Goal: Task Accomplishment & Management: Use online tool/utility

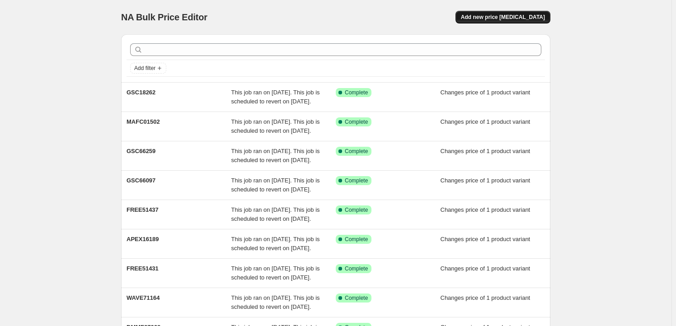
click at [500, 17] on span "Add new price [MEDICAL_DATA]" at bounding box center [503, 17] width 84 height 7
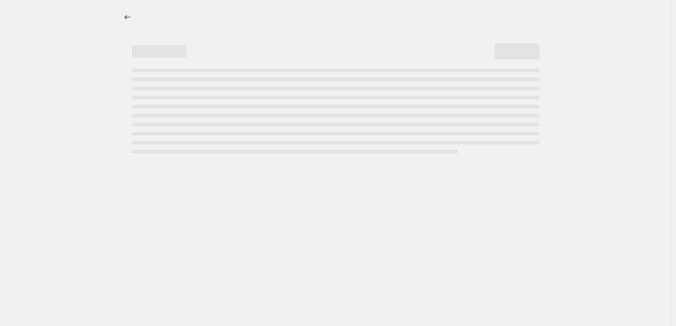
select select "percentage"
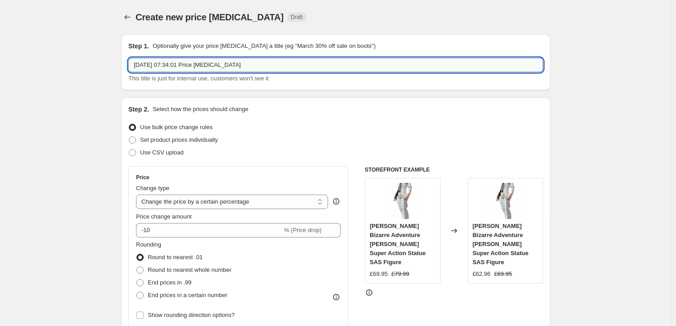
click at [251, 65] on input "10 Sept 2025, 07:34:01 Price change job" at bounding box center [335, 65] width 415 height 14
paste input "4580787175161"
paste input "CYBZ17516"
type input "CYBZ17516"
click at [162, 142] on span "Set product prices individually" at bounding box center [179, 139] width 78 height 7
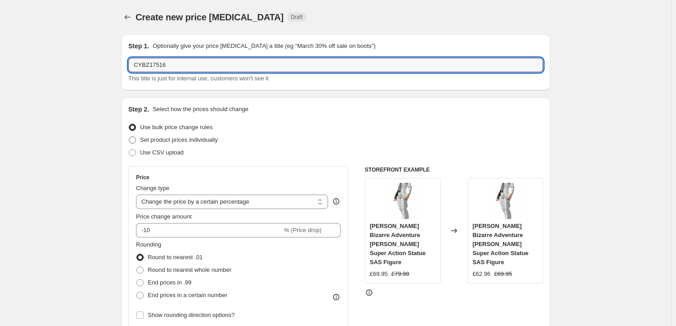
click at [129, 137] on input "Set product prices individually" at bounding box center [129, 136] width 0 height 0
radio input "true"
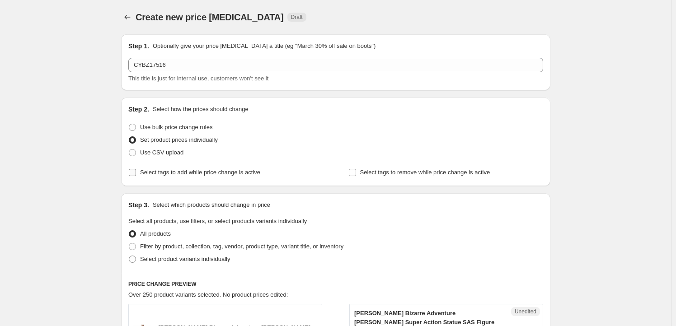
click at [163, 175] on span "Select tags to add while price change is active" at bounding box center [200, 172] width 120 height 7
click at [136, 175] on input "Select tags to add while price change is active" at bounding box center [132, 172] width 7 height 7
checkbox input "true"
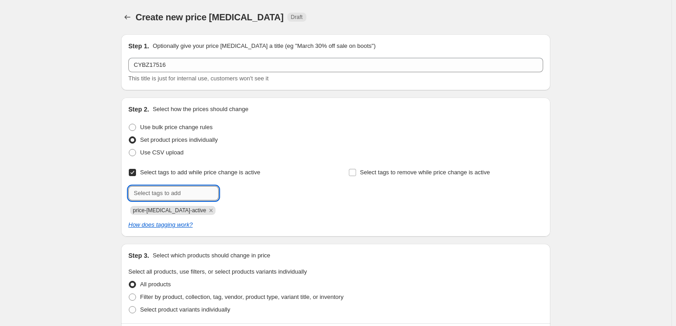
click at [168, 198] on input "text" at bounding box center [173, 193] width 90 height 14
type input "Milestone"
click at [253, 195] on span "Milestone" at bounding box center [250, 192] width 25 height 6
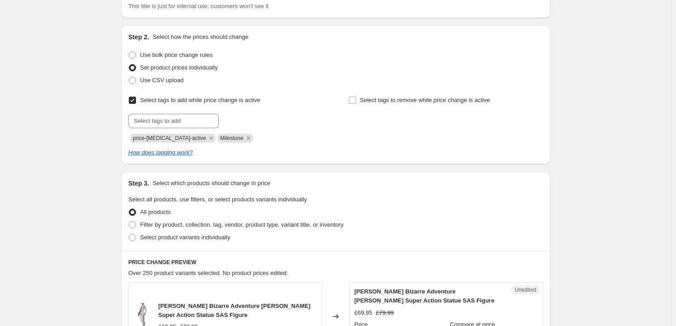
scroll to position [164, 0]
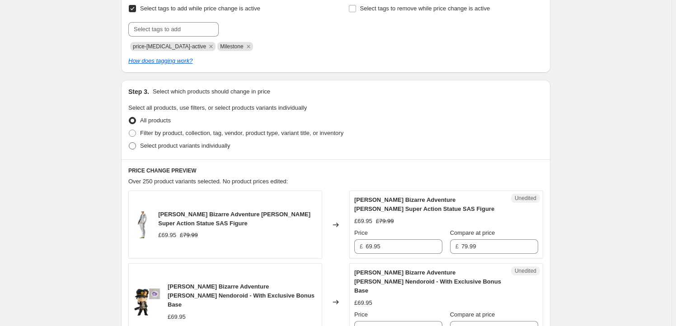
click at [196, 142] on span "Select product variants individually" at bounding box center [185, 145] width 90 height 7
click at [129, 142] on input "Select product variants individually" at bounding box center [129, 142] width 0 height 0
radio input "true"
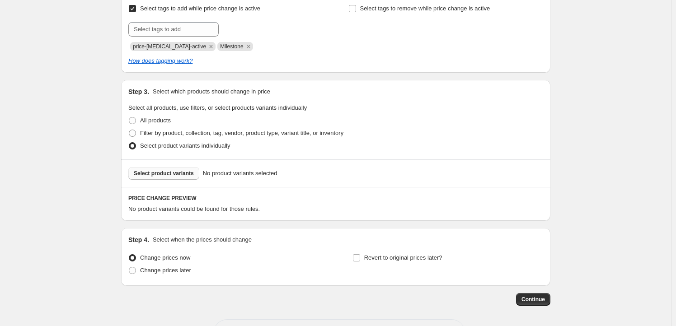
click at [181, 176] on span "Select product variants" at bounding box center [164, 173] width 60 height 7
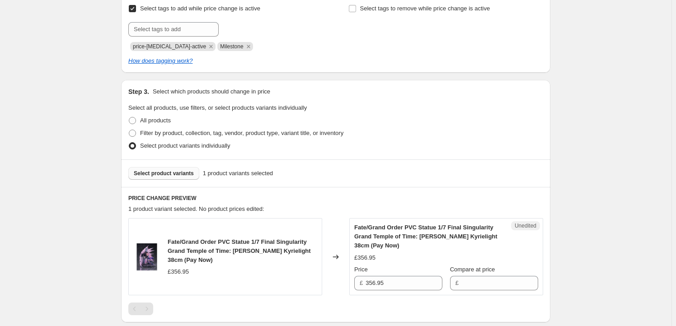
scroll to position [273, 0]
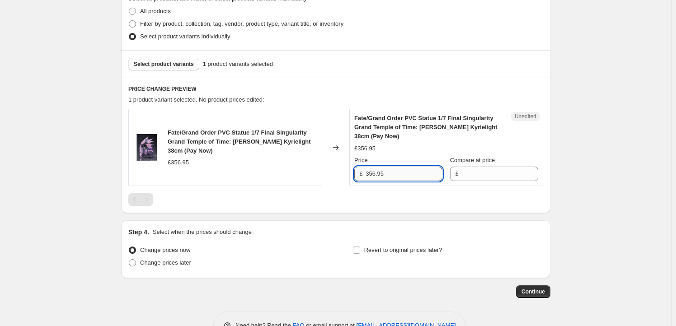
click at [399, 175] on input "356.95" at bounding box center [403, 174] width 77 height 14
type input "356.95"
click at [504, 174] on input "Compare at price" at bounding box center [499, 174] width 77 height 14
paste input "356.95"
type input "356.95"
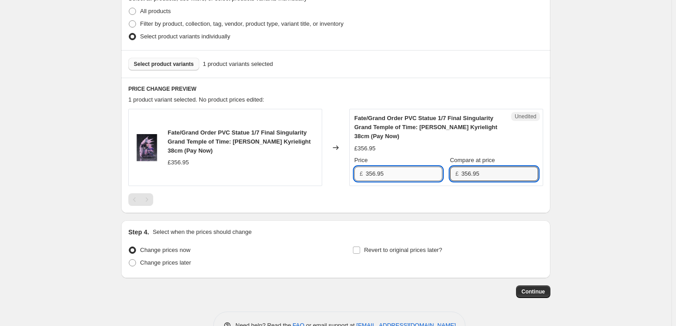
click at [392, 171] on input "356.95" at bounding box center [403, 174] width 77 height 14
drag, startPoint x: 376, startPoint y: 172, endPoint x: 371, endPoint y: 174, distance: 5.1
click at [371, 174] on input "356.95" at bounding box center [403, 174] width 77 height 14
type input "314.95"
click at [377, 252] on span "Revert to original prices later?" at bounding box center [403, 250] width 78 height 7
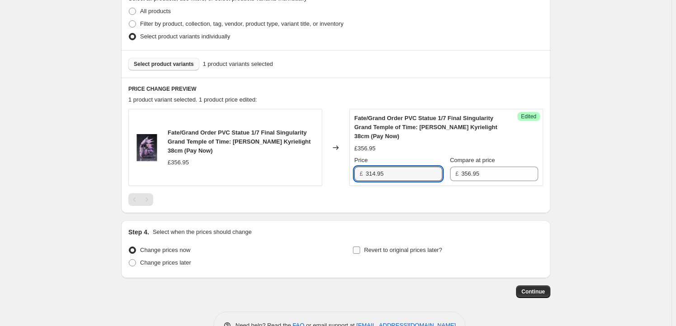
click at [360, 252] on input "Revert to original prices later?" at bounding box center [356, 250] width 7 height 7
checkbox input "true"
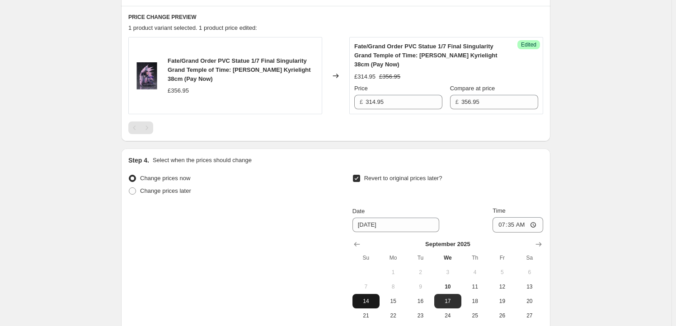
scroll to position [410, 0]
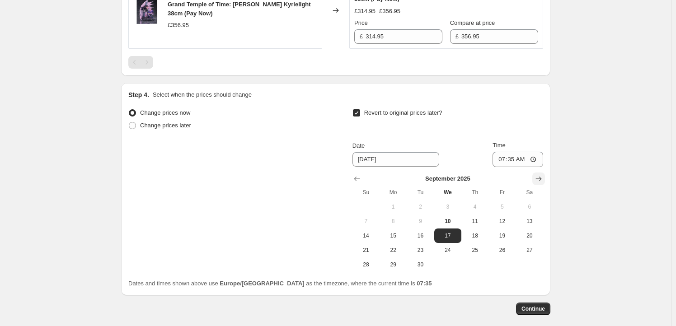
click at [543, 180] on icon "Show next month, October 2025" at bounding box center [538, 178] width 9 height 9
click at [452, 234] on span "15" at bounding box center [448, 235] width 20 height 7
type input "10/15/2025"
click at [515, 159] on input "07:35" at bounding box center [517, 159] width 51 height 15
type input "23:59"
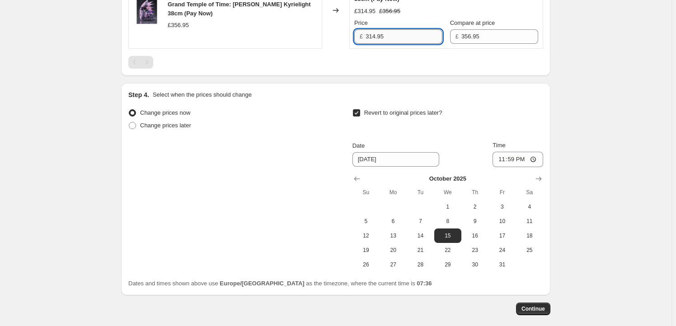
click at [374, 38] on input "314.95" at bounding box center [403, 36] width 77 height 14
type input "319.95"
click at [544, 308] on span "Continue" at bounding box center [532, 308] width 23 height 7
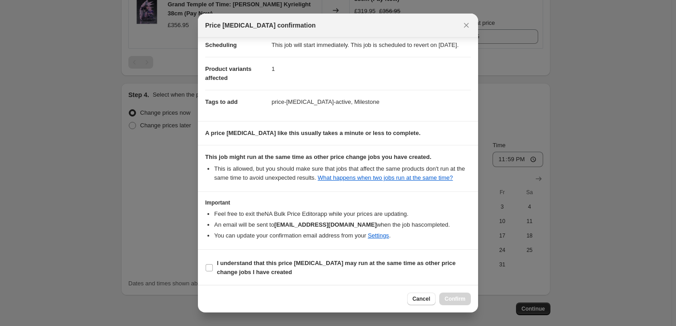
scroll to position [29, 0]
click at [233, 261] on b "I understand that this price change job may run at the same time as other price…" at bounding box center [336, 267] width 238 height 16
click at [213, 263] on input "I understand that this price change job may run at the same time as other price…" at bounding box center [208, 266] width 7 height 7
checkbox input "true"
click at [461, 295] on button "Confirm" at bounding box center [455, 299] width 32 height 13
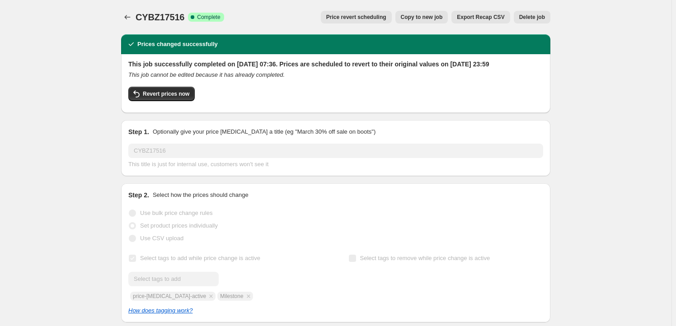
click at [422, 15] on span "Copy to new job" at bounding box center [422, 17] width 42 height 7
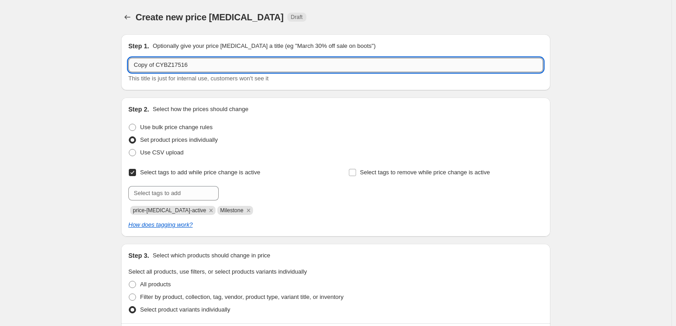
click at [191, 68] on input "Copy of CYBZ17516" at bounding box center [335, 65] width 415 height 14
paste input "MAFC01503"
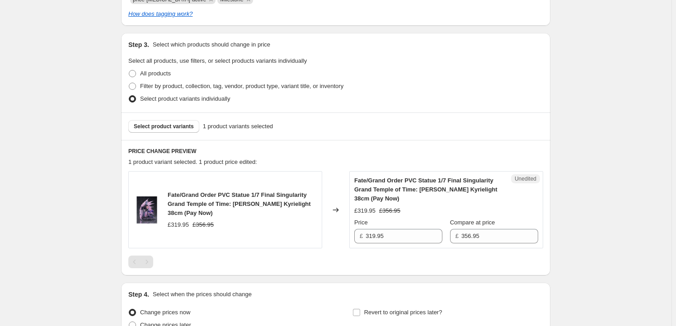
scroll to position [219, 0]
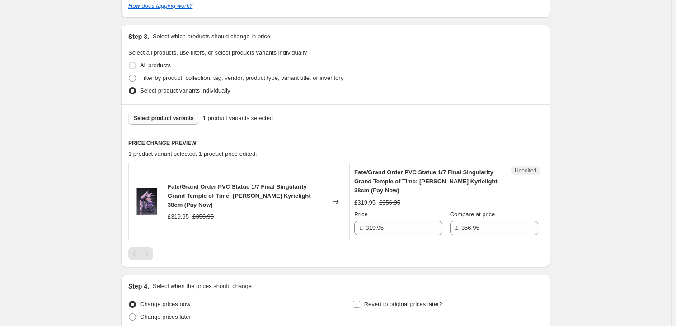
type input "MAFC01503"
click at [165, 115] on span "Select product variants" at bounding box center [164, 118] width 60 height 7
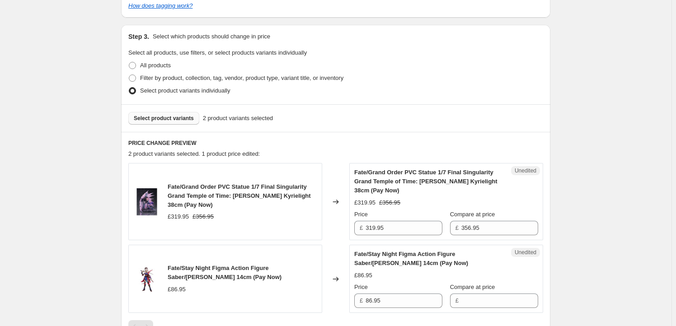
click at [176, 190] on span "Fate/Grand Order PVC Statue 1/7 Final Singularity Grand Temple of Time: Solomon…" at bounding box center [239, 195] width 143 height 25
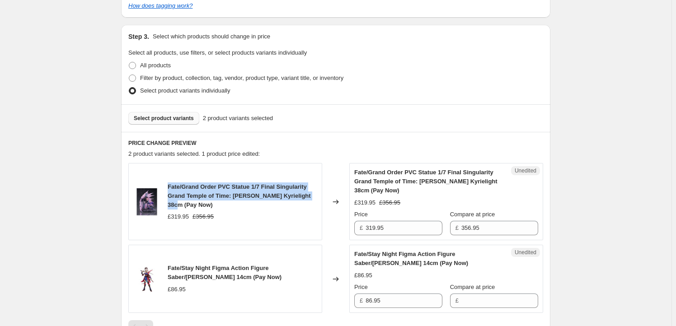
drag, startPoint x: 176, startPoint y: 190, endPoint x: 181, endPoint y: 203, distance: 13.6
click at [181, 203] on span "Fate/Grand Order PVC Statue 1/7 Final Singularity Grand Temple of Time: Solomon…" at bounding box center [239, 195] width 143 height 25
copy span "Fate/Grand Order PVC Statue 1/7 Final Singularity Grand Temple of Time: Solomon…"
click at [184, 119] on span "Select product variants" at bounding box center [164, 118] width 60 height 7
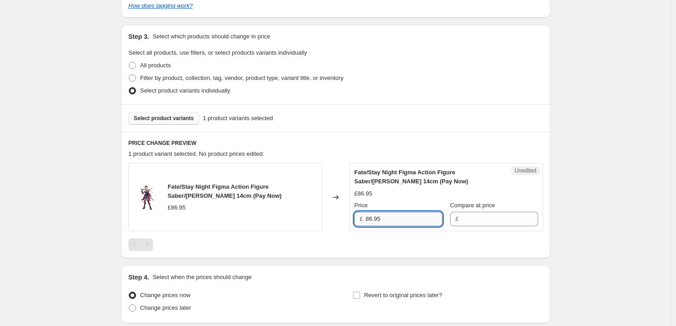
click at [387, 222] on input "86.95" at bounding box center [403, 219] width 77 height 14
type input "86.95"
click at [474, 220] on input "Compare at price" at bounding box center [499, 219] width 77 height 14
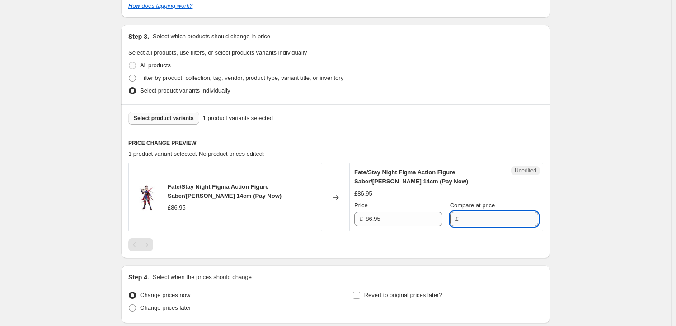
paste input "86.95"
click at [466, 215] on input "86.95" at bounding box center [499, 219] width 77 height 14
type input "85.95"
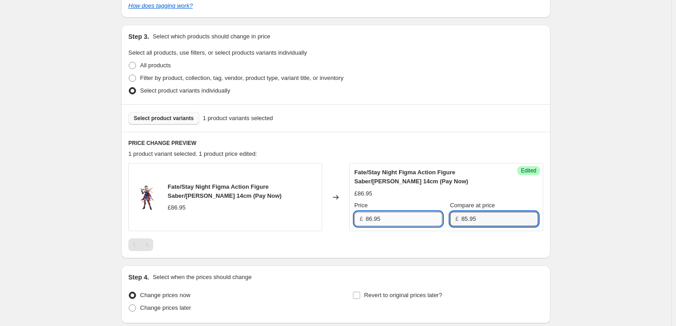
click at [398, 220] on input "86.95" at bounding box center [403, 219] width 77 height 14
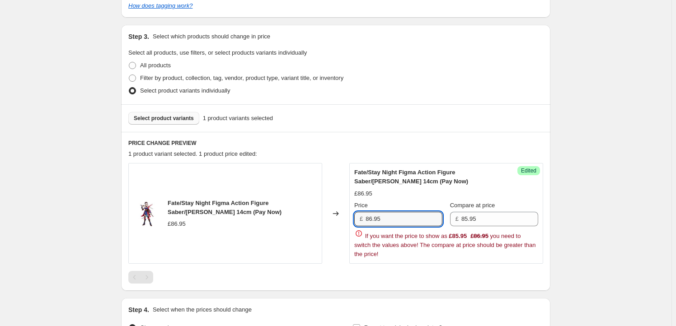
click at [169, 115] on span "Select product variants" at bounding box center [164, 118] width 60 height 7
click at [178, 197] on div "Fate/Stay Night Figma Action Figure Saber/Miyamoto Musashi 14cm (Pay Now) £86.95" at bounding box center [225, 213] width 194 height 101
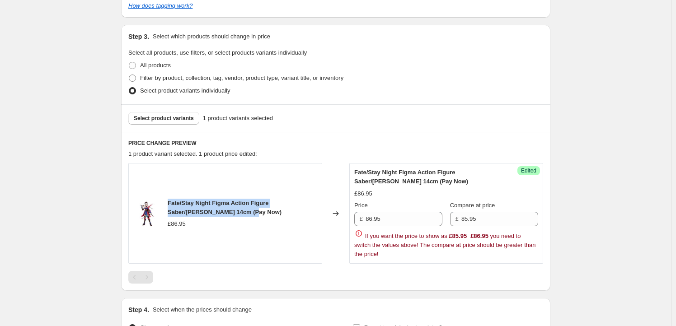
drag, startPoint x: 178, startPoint y: 197, endPoint x: 204, endPoint y: 211, distance: 28.9
click at [204, 211] on div "Fate/Stay Night Figma Action Figure Saber/Miyamoto Musashi 14cm (Pay Now) £86.95" at bounding box center [225, 213] width 194 height 101
copy span "Fate/Stay Night Figma Action Figure Saber/Miyamoto Musashi 14cm"
click at [169, 116] on span "Select product variants" at bounding box center [164, 118] width 60 height 7
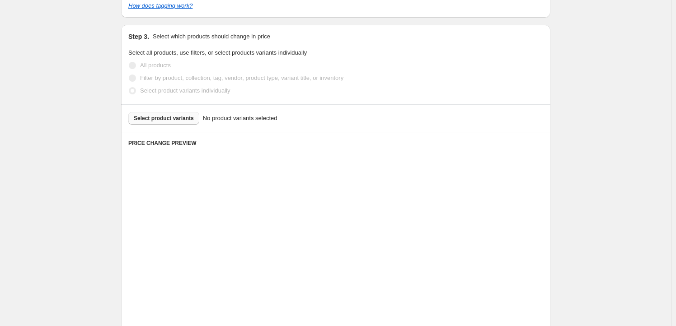
scroll to position [198, 0]
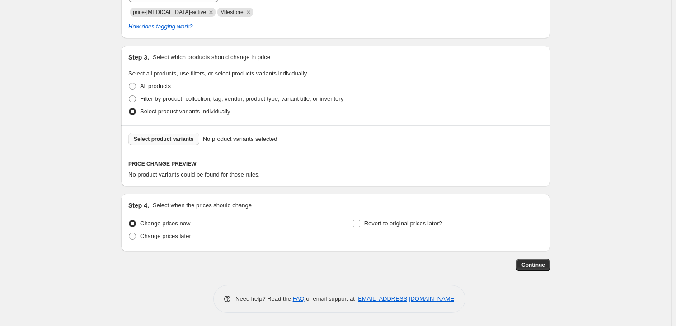
click at [163, 135] on button "Select product variants" at bounding box center [163, 139] width 71 height 13
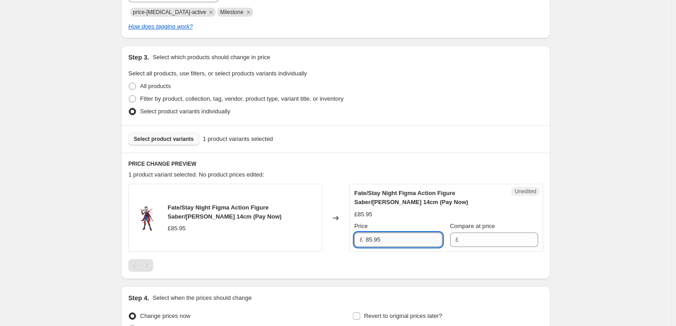
click at [418, 242] on input "85.95" at bounding box center [403, 240] width 77 height 14
type input "85.95"
click at [495, 241] on input "Compare at price" at bounding box center [499, 240] width 77 height 14
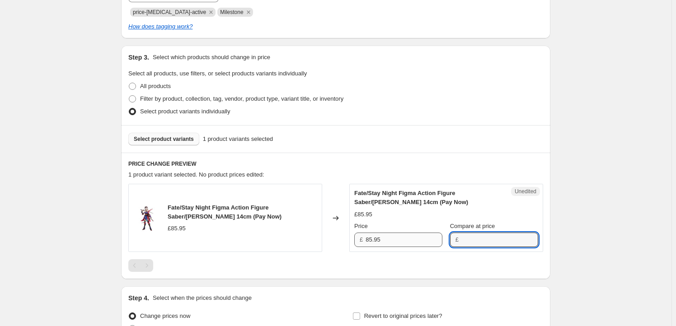
paste input "85.95"
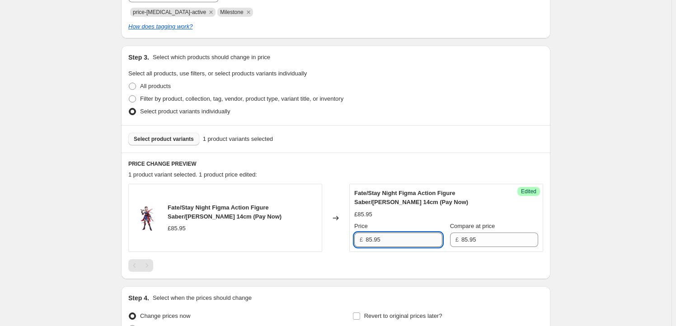
click at [386, 234] on input "85.95" at bounding box center [403, 240] width 77 height 14
click at [472, 240] on input "85.95" at bounding box center [499, 240] width 77 height 14
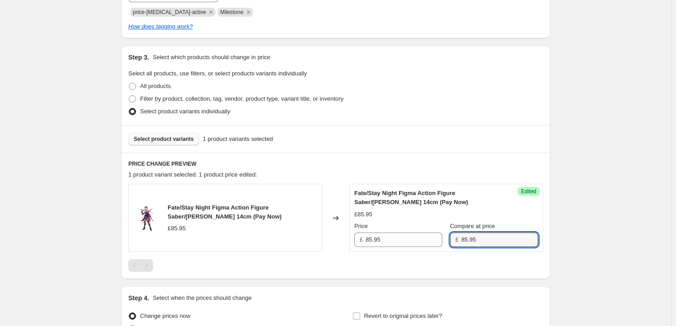
drag, startPoint x: 469, startPoint y: 240, endPoint x: 459, endPoint y: 240, distance: 9.5
click at [459, 240] on div "£ 85.95" at bounding box center [494, 240] width 88 height 14
type input "77.95"
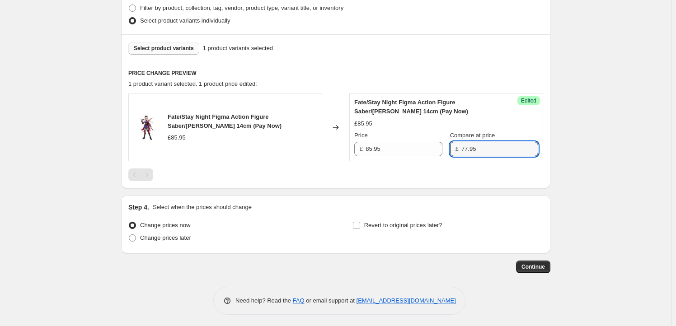
scroll to position [290, 0]
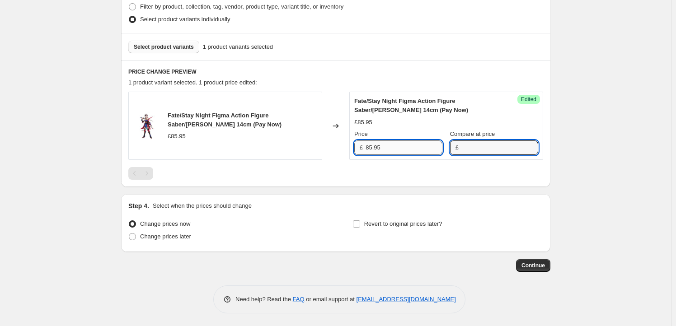
click at [399, 147] on input "85.95" at bounding box center [403, 147] width 77 height 14
paste input "77"
type input "77.95"
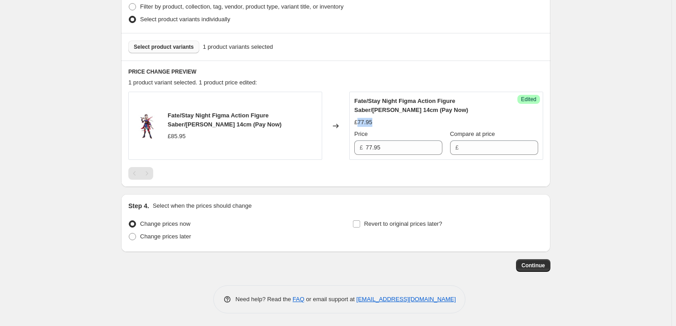
click at [363, 121] on span "£77.95" at bounding box center [363, 122] width 18 height 7
copy span "77.95"
click at [479, 145] on input "Compare at price" at bounding box center [499, 147] width 77 height 14
paste input "77.95"
click at [178, 135] on span "£85.95" at bounding box center [177, 136] width 18 height 7
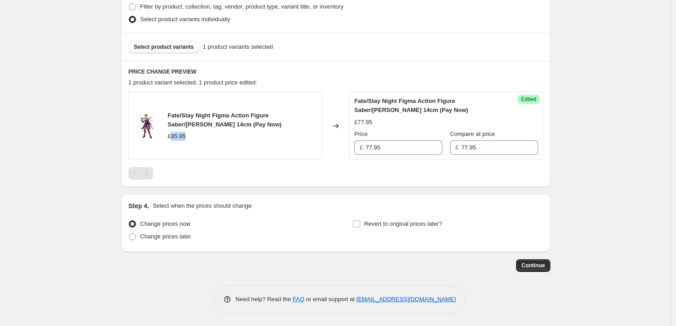
click at [178, 135] on span "£85.95" at bounding box center [177, 136] width 18 height 7
copy span "85.95"
click at [481, 142] on input "77.95" at bounding box center [499, 147] width 77 height 14
paste input "85"
type input "85.95"
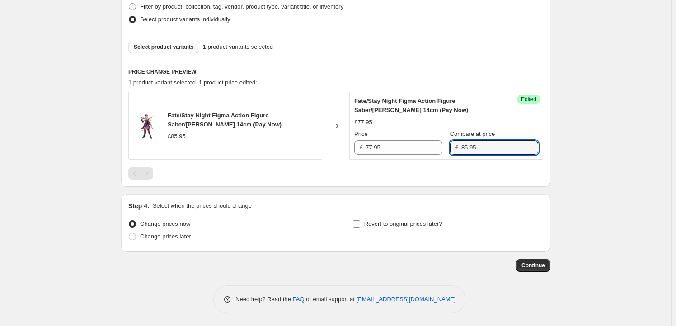
click at [379, 223] on span "Revert to original prices later?" at bounding box center [403, 223] width 78 height 7
click at [360, 223] on input "Revert to original prices later?" at bounding box center [356, 223] width 7 height 7
checkbox input "true"
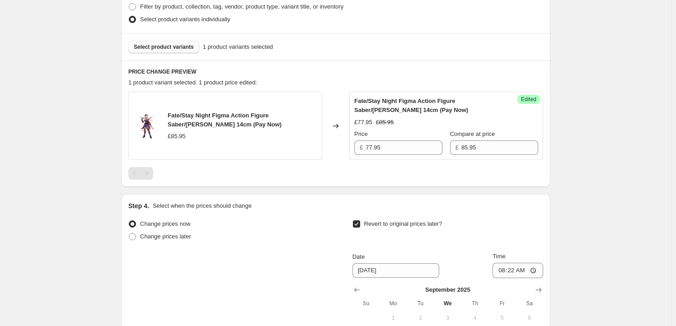
scroll to position [445, 0]
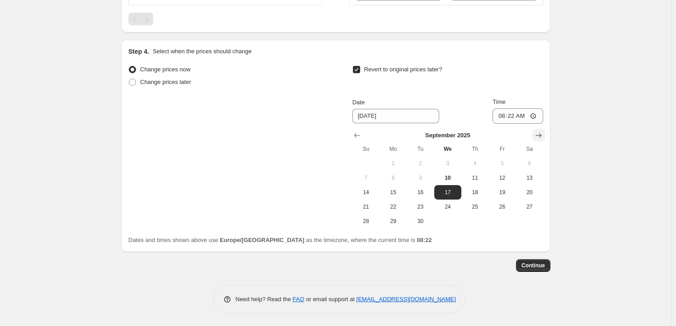
click at [540, 131] on icon "Show next month, October 2025" at bounding box center [538, 135] width 9 height 9
click at [452, 173] on button "8" at bounding box center [447, 178] width 27 height 14
type input "10/8/2025"
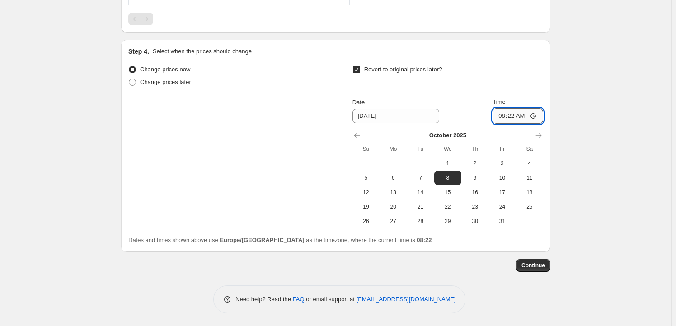
click at [513, 114] on input "08:22" at bounding box center [517, 115] width 51 height 15
type input "23:59"
click at [530, 262] on span "Continue" at bounding box center [532, 265] width 23 height 7
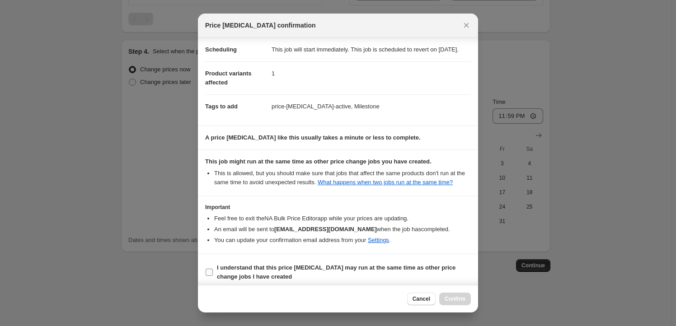
scroll to position [29, 0]
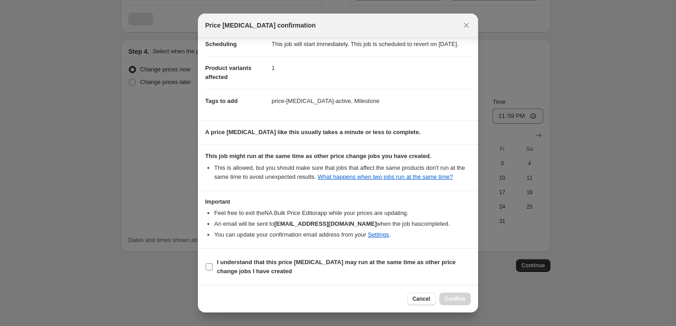
click at [233, 274] on b "I understand that this price change job may run at the same time as other price…" at bounding box center [336, 267] width 238 height 16
click at [213, 270] on input "I understand that this price change job may run at the same time as other price…" at bounding box center [208, 266] width 7 height 7
checkbox input "true"
click at [455, 293] on button "Confirm" at bounding box center [455, 299] width 32 height 13
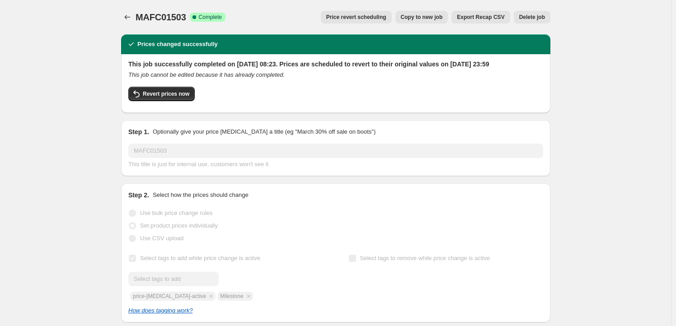
click at [409, 16] on span "Copy to new job" at bounding box center [422, 17] width 42 height 7
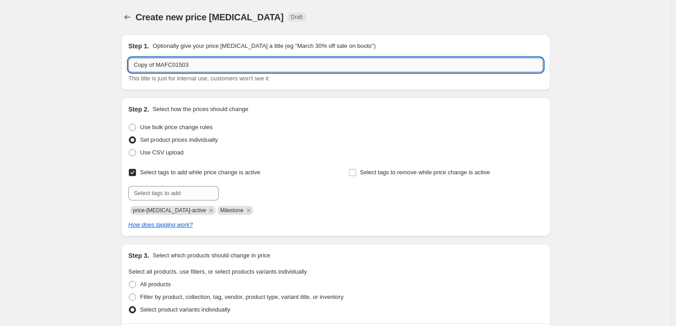
click at [186, 69] on input "Copy of MAFC01503" at bounding box center [335, 65] width 415 height 14
paste input "KAD11006"
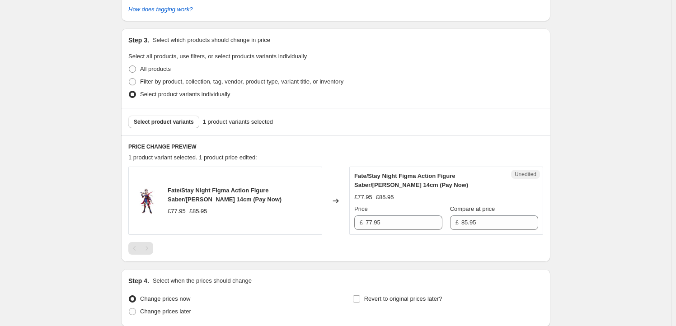
scroll to position [219, 0]
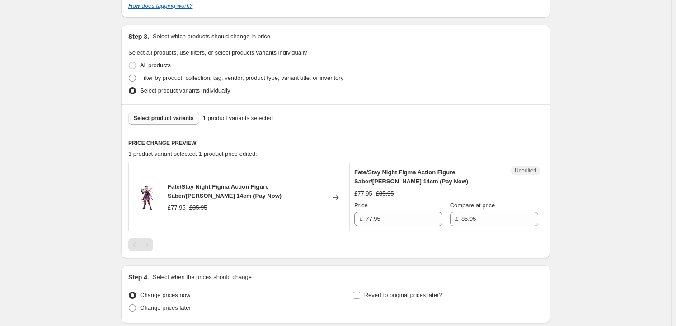
type input "KAD11006"
click at [169, 116] on span "Select product variants" at bounding box center [164, 118] width 60 height 7
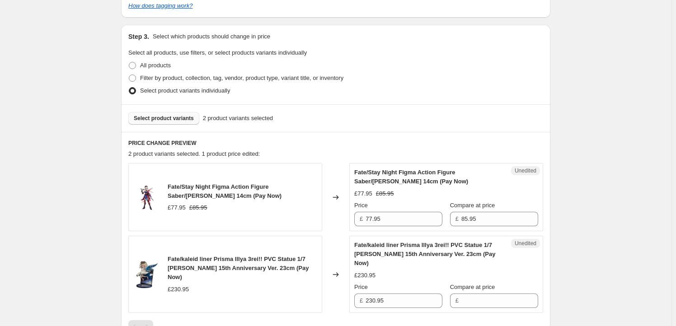
click at [176, 189] on span "Fate/Stay Night Figma Action Figure Saber/Miyamoto Musashi 14cm (Pay Now)" at bounding box center [225, 191] width 114 height 16
drag, startPoint x: 176, startPoint y: 190, endPoint x: 203, endPoint y: 196, distance: 27.8
click at [203, 196] on span "Fate/Stay Night Figma Action Figure Saber/Miyamoto Musashi 14cm (Pay Now)" at bounding box center [225, 191] width 114 height 16
copy span "Fate/Stay Night Figma Action Figure Saber/Miyamoto Musashi 14cm"
click at [168, 118] on span "Select product variants" at bounding box center [164, 118] width 60 height 7
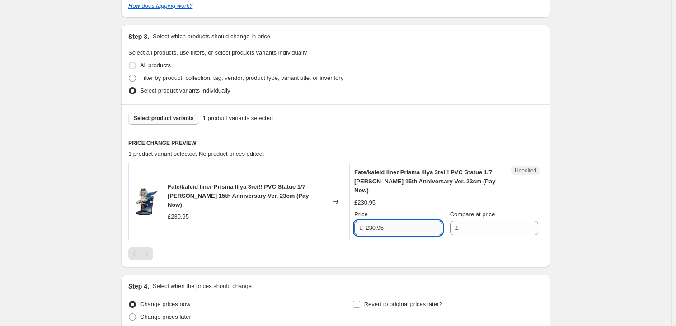
click at [389, 227] on input "230.95" at bounding box center [403, 228] width 77 height 14
type input "230.95"
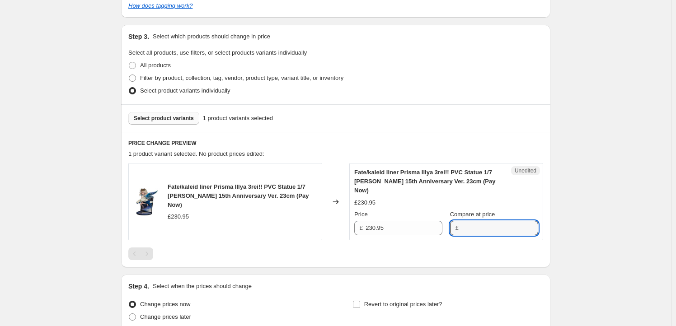
drag, startPoint x: 487, startPoint y: 232, endPoint x: 483, endPoint y: 237, distance: 6.7
click at [486, 234] on input "Compare at price" at bounding box center [499, 228] width 77 height 14
paste input "230.95"
type input "230.95"
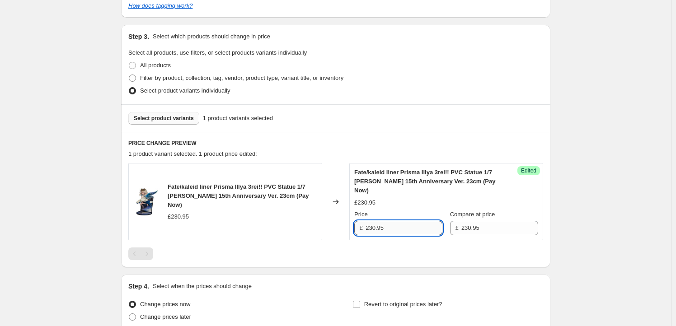
click at [388, 224] on input "230.95" at bounding box center [403, 228] width 77 height 14
drag, startPoint x: 375, startPoint y: 228, endPoint x: 370, endPoint y: 229, distance: 5.4
click at [370, 229] on input "230.95" at bounding box center [403, 228] width 77 height 14
type input "221.95"
click at [374, 248] on div at bounding box center [335, 253] width 415 height 13
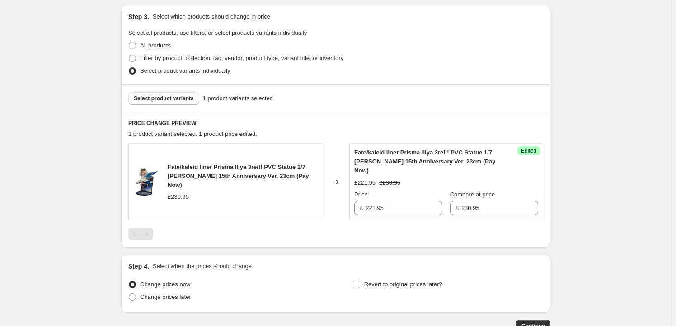
scroll to position [299, 0]
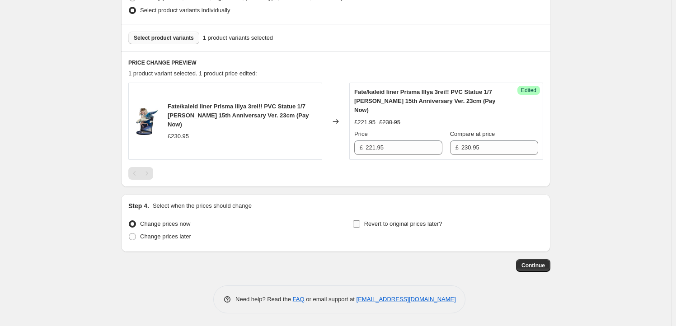
click at [377, 219] on span "Revert to original prices later?" at bounding box center [403, 223] width 78 height 9
click at [360, 220] on input "Revert to original prices later?" at bounding box center [356, 223] width 7 height 7
checkbox input "true"
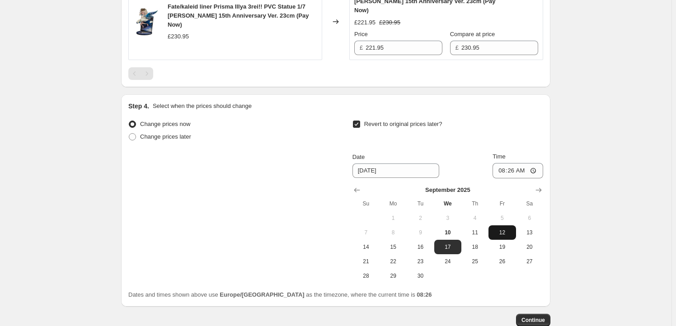
scroll to position [409, 0]
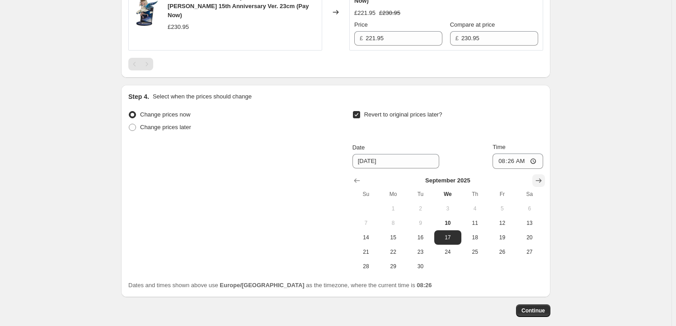
click at [541, 178] on icon "Show next month, October 2025" at bounding box center [539, 180] width 6 height 5
click at [452, 207] on span "1" at bounding box center [448, 208] width 20 height 7
type input "10/1/2025"
click at [513, 160] on input "08:26" at bounding box center [517, 161] width 51 height 15
type input "23:59"
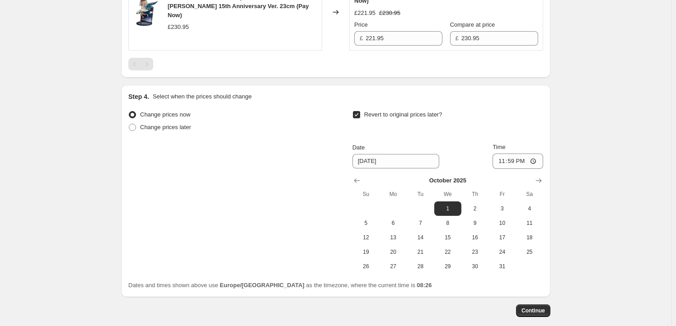
click at [533, 304] on button "Continue" at bounding box center [533, 310] width 34 height 13
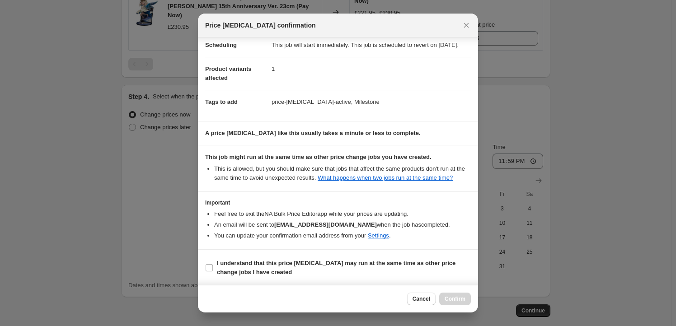
scroll to position [29, 0]
click at [238, 263] on b "I understand that this price change job may run at the same time as other price…" at bounding box center [336, 267] width 238 height 16
click at [213, 263] on input "I understand that this price change job may run at the same time as other price…" at bounding box center [208, 266] width 7 height 7
checkbox input "true"
click at [461, 299] on span "Confirm" at bounding box center [454, 298] width 21 height 7
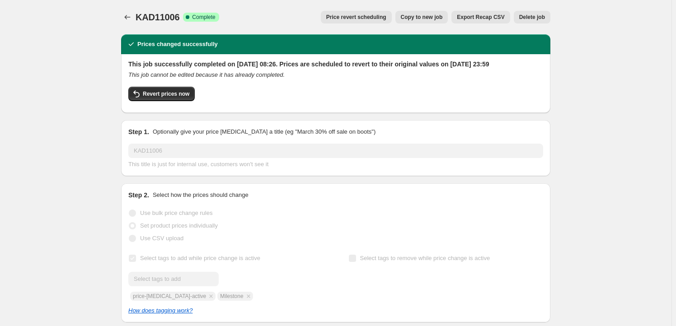
click at [418, 17] on span "Copy to new job" at bounding box center [422, 17] width 42 height 7
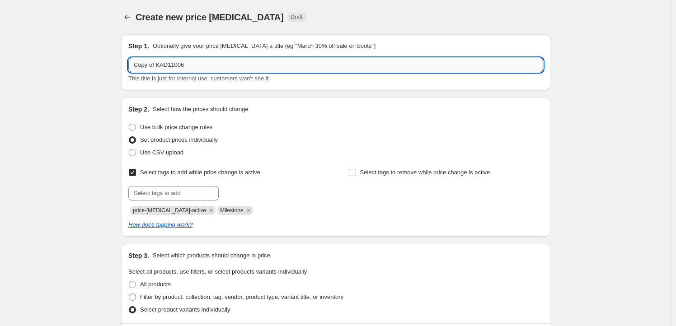
click at [192, 66] on input "Copy of KAD11006" at bounding box center [335, 65] width 415 height 14
paste input "KAD69815"
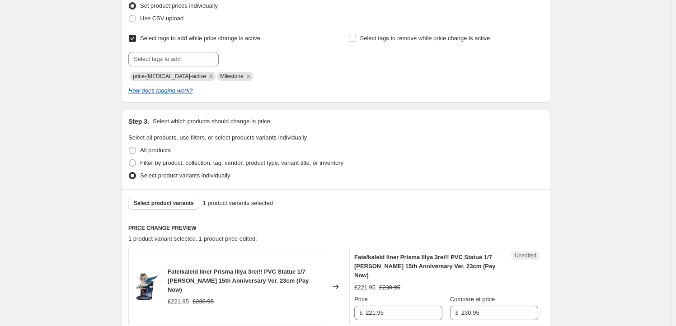
scroll to position [191, 0]
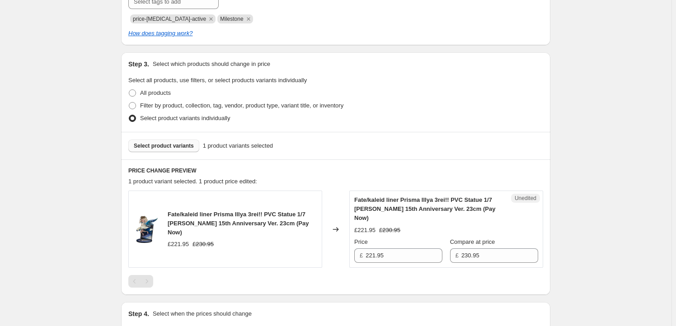
type input "KAD69815"
click at [175, 147] on span "Select product variants" at bounding box center [164, 145] width 60 height 7
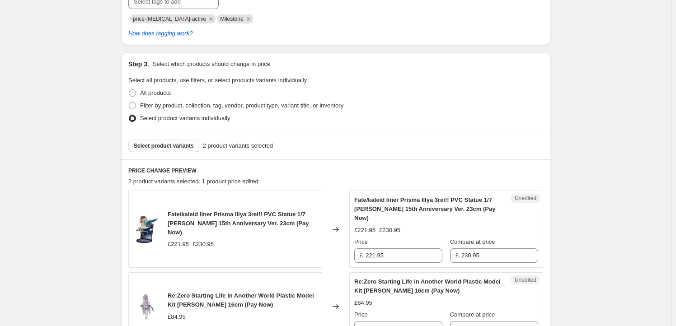
click at [170, 214] on span "Fate/kaleid liner Prisma Illya 3rei!! PVC Statue 1/7 Illyasviel Von Einzbern 15…" at bounding box center [238, 223] width 141 height 25
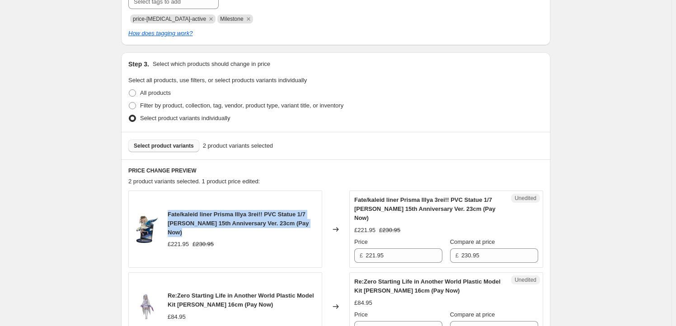
drag, startPoint x: 170, startPoint y: 214, endPoint x: 297, endPoint y: 223, distance: 127.6
click at [297, 223] on span "Fate/kaleid liner Prisma Illya 3rei!! PVC Statue 1/7 Illyasviel Von Einzbern 15…" at bounding box center [238, 223] width 141 height 25
copy span "Fate/kaleid liner Prisma Illya 3rei!! PVC Statue 1/7 Illyasviel Von Einzbern 15…"
click at [146, 140] on button "Select product variants" at bounding box center [163, 146] width 71 height 13
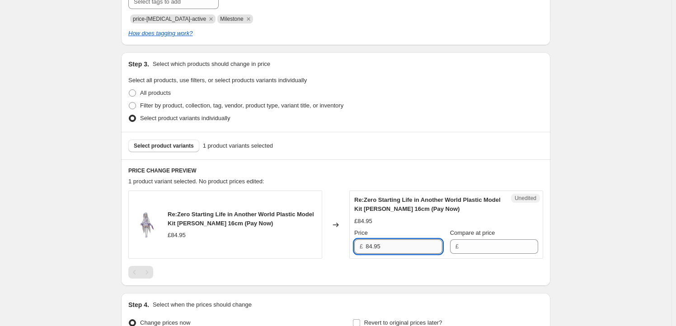
click at [403, 246] on input "84.95" at bounding box center [403, 246] width 77 height 14
type input "84.95"
click at [490, 249] on input "Compare at price" at bounding box center [499, 246] width 77 height 14
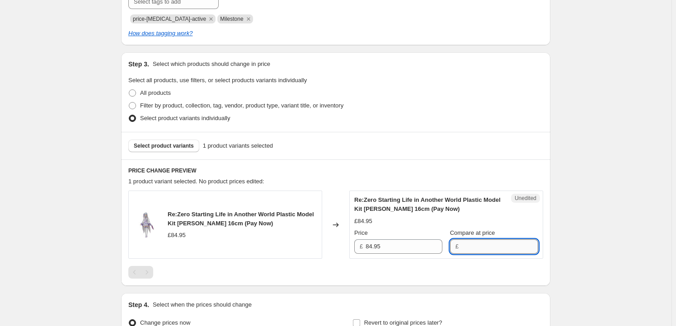
paste input "84.95"
type input "84.95"
click at [398, 247] on input "84.95" at bounding box center [403, 246] width 77 height 14
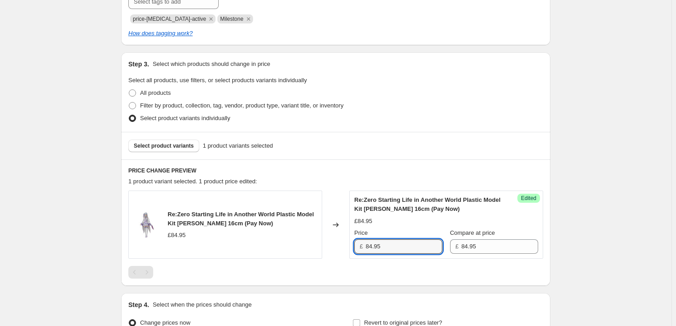
drag, startPoint x: 369, startPoint y: 244, endPoint x: 356, endPoint y: 243, distance: 13.6
click at [356, 243] on div "£ 84.95" at bounding box center [398, 246] width 88 height 14
type input "74.95"
click at [30, 212] on div "Create new price change job. This page is ready Create new price change job Dra…" at bounding box center [335, 117] width 671 height 617
click at [169, 135] on div "Select product variants 1 product variants selected" at bounding box center [335, 146] width 429 height 28
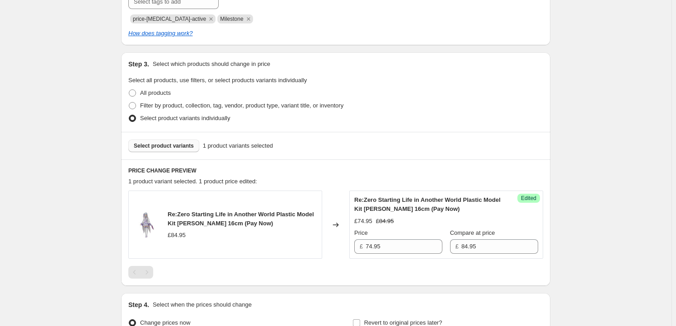
click at [169, 141] on button "Select product variants" at bounding box center [163, 146] width 71 height 13
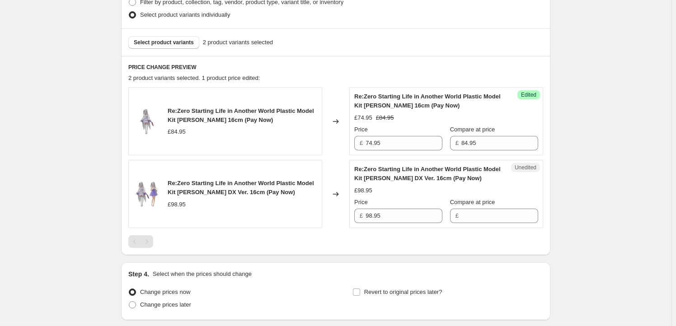
scroll to position [301, 0]
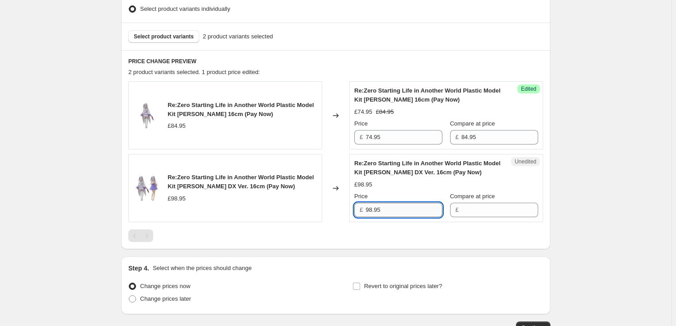
click at [388, 211] on input "98.95" at bounding box center [403, 210] width 77 height 14
type input "98.95"
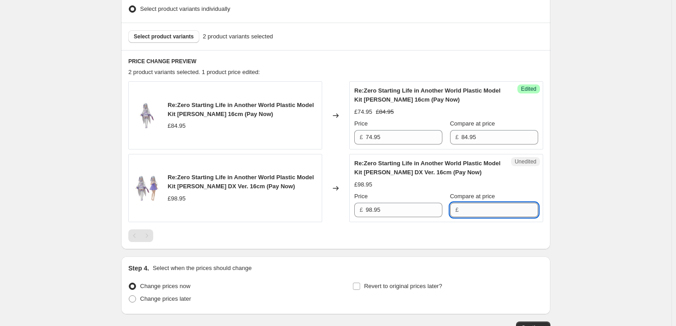
click at [484, 212] on input "Compare at price" at bounding box center [499, 210] width 77 height 14
paste input "98.95"
type input "98.95"
click at [399, 210] on input "98.95" at bounding box center [403, 210] width 77 height 14
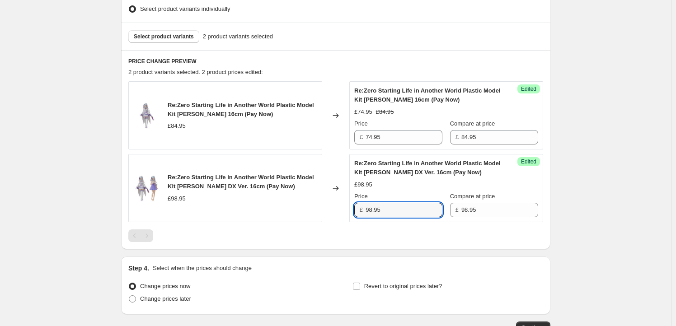
drag, startPoint x: 372, startPoint y: 212, endPoint x: 361, endPoint y: 213, distance: 10.9
click at [361, 213] on div "£ 98.95" at bounding box center [398, 210] width 88 height 14
type input "87.95"
click at [412, 289] on span "Revert to original prices later?" at bounding box center [403, 286] width 78 height 7
click at [360, 289] on input "Revert to original prices later?" at bounding box center [356, 286] width 7 height 7
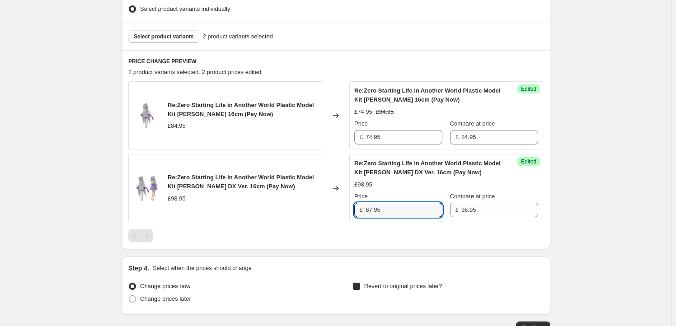
checkbox input "true"
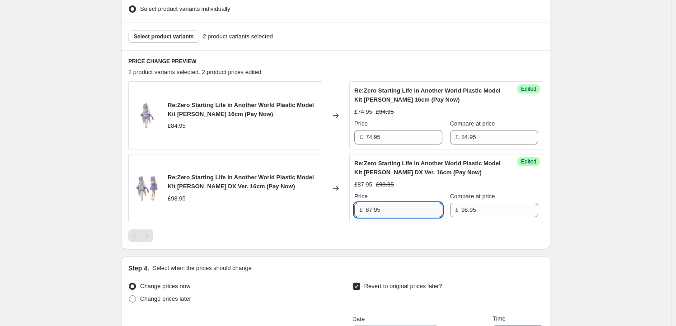
click at [390, 213] on input "87.95" at bounding box center [403, 210] width 77 height 14
click at [373, 207] on input "87.95" at bounding box center [403, 210] width 77 height 14
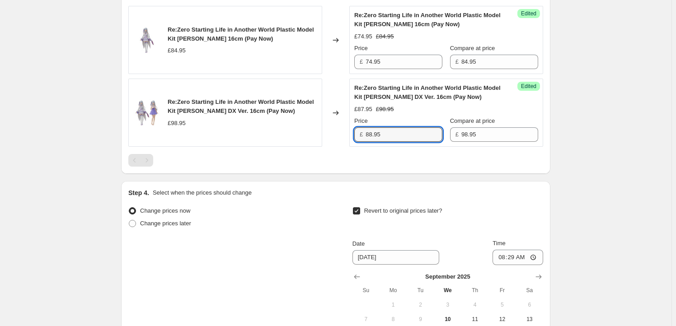
scroll to position [438, 0]
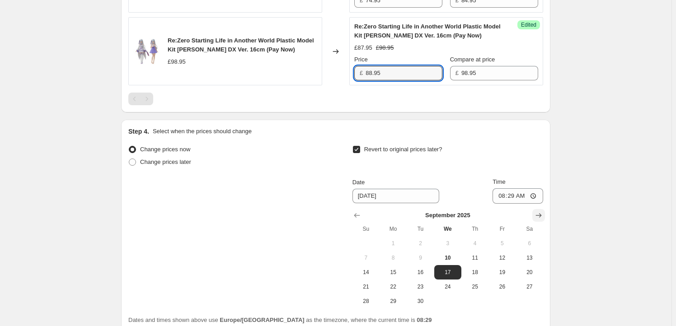
type input "88.95"
click at [545, 214] on button "Show next month, October 2025" at bounding box center [538, 215] width 13 height 13
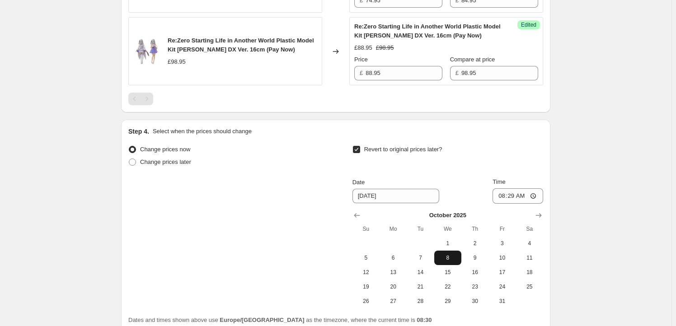
click at [447, 263] on button "8" at bounding box center [447, 258] width 27 height 14
type input "10/8/2025"
click at [514, 192] on input "08:29" at bounding box center [517, 195] width 51 height 15
type input "23:59"
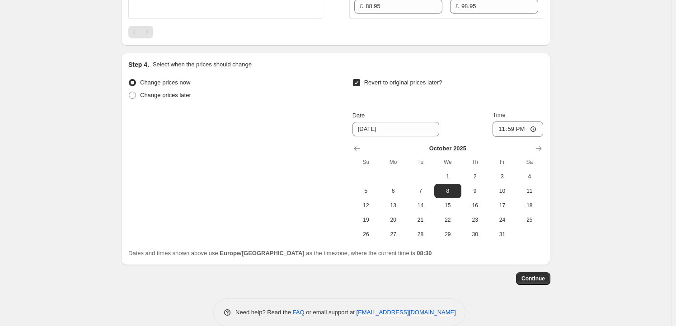
scroll to position [517, 0]
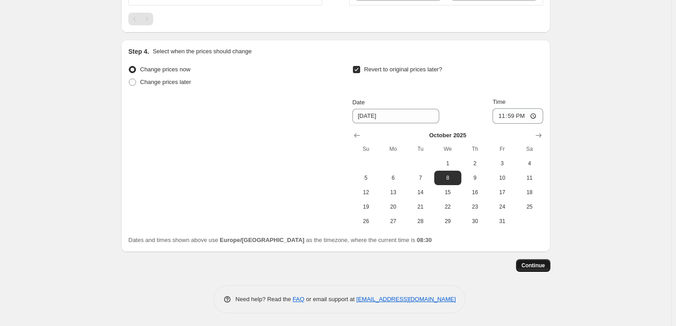
click at [540, 266] on span "Continue" at bounding box center [532, 265] width 23 height 7
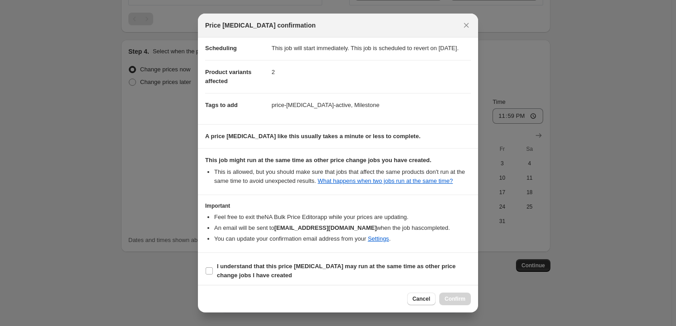
scroll to position [29, 0]
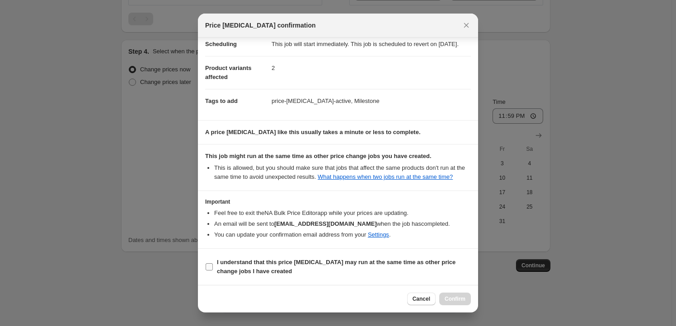
click at [229, 266] on b "I understand that this price change job may run at the same time as other price…" at bounding box center [336, 267] width 238 height 16
click at [213, 266] on input "I understand that this price change job may run at the same time as other price…" at bounding box center [208, 266] width 7 height 7
checkbox input "true"
click at [458, 302] on span "Confirm" at bounding box center [454, 298] width 21 height 7
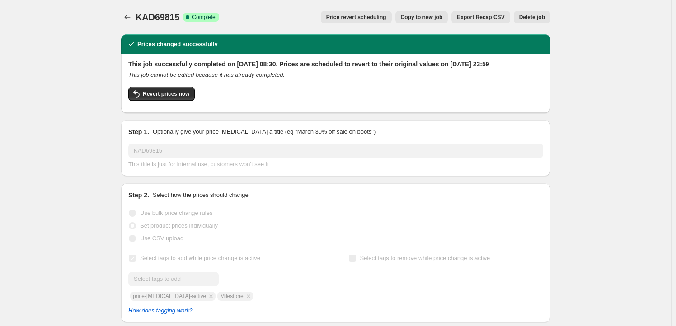
click at [431, 15] on span "Copy to new job" at bounding box center [422, 17] width 42 height 7
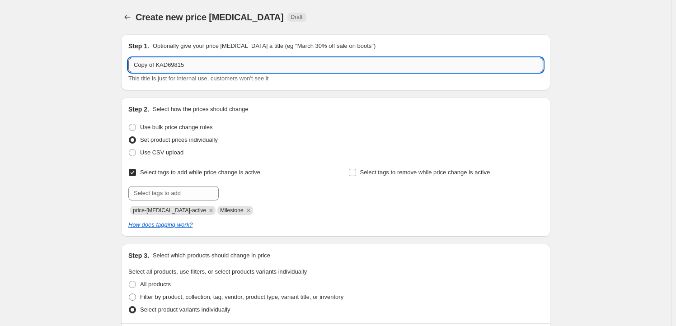
click at [195, 65] on input "Copy of KAD69815" at bounding box center [335, 65] width 415 height 14
paste input "KAD14494"
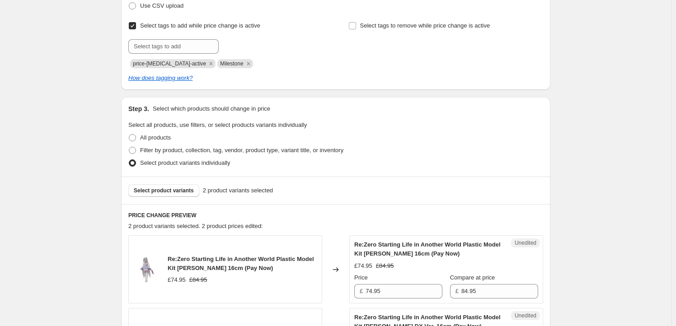
scroll to position [191, 0]
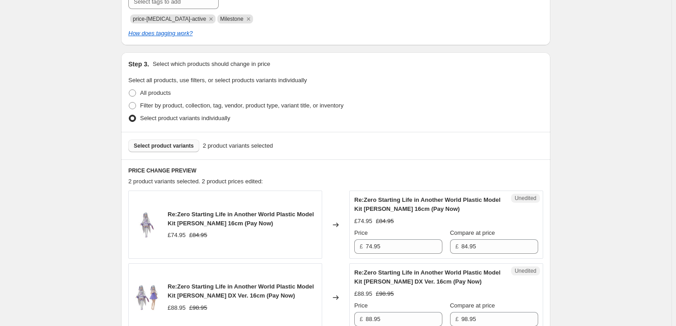
type input "KAD14494"
click at [158, 143] on span "Select product variants" at bounding box center [164, 145] width 60 height 7
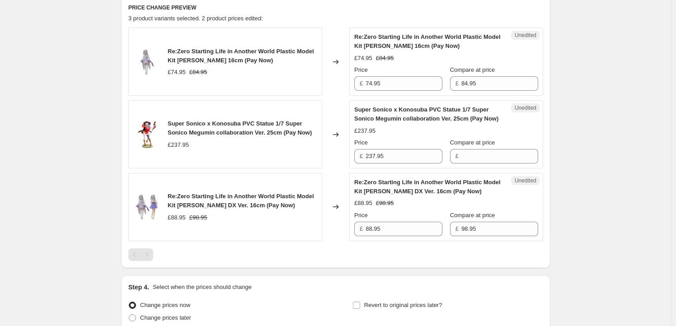
scroll to position [355, 0]
click at [173, 53] on span "Re:Zero Starting Life in Another World Plastic Model Kit Emilia 16cm (Pay Now)" at bounding box center [241, 55] width 146 height 16
drag, startPoint x: 173, startPoint y: 53, endPoint x: 181, endPoint y: 60, distance: 10.9
click at [181, 60] on span "Re:Zero Starting Life in Another World Plastic Model Kit Emilia 16cm (Pay Now)" at bounding box center [241, 55] width 146 height 16
copy span "Re:Zero Starting Life in Another World Plastic Model Kit Emilia"
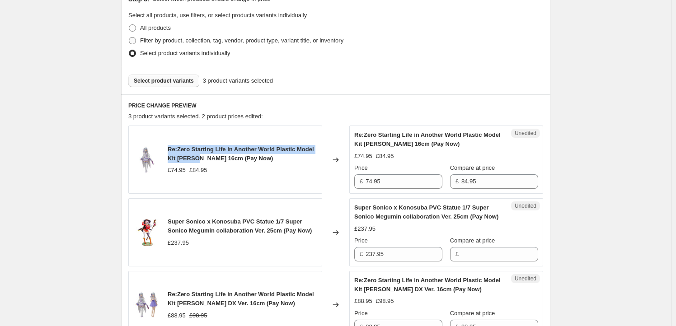
scroll to position [219, 0]
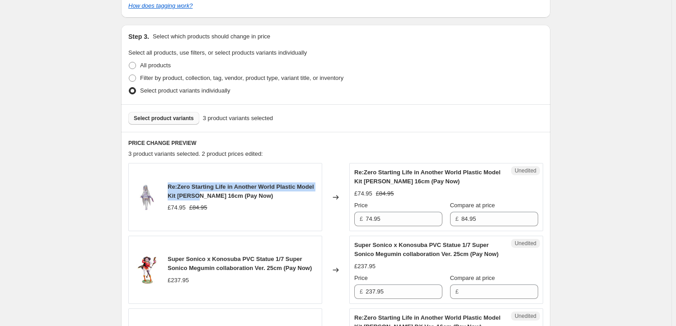
click at [151, 117] on span "Select product variants" at bounding box center [164, 118] width 60 height 7
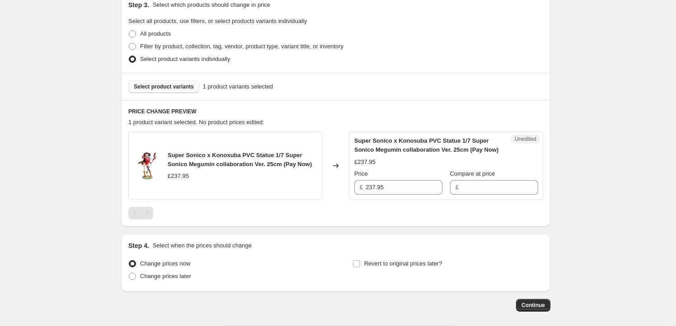
scroll to position [290, 0]
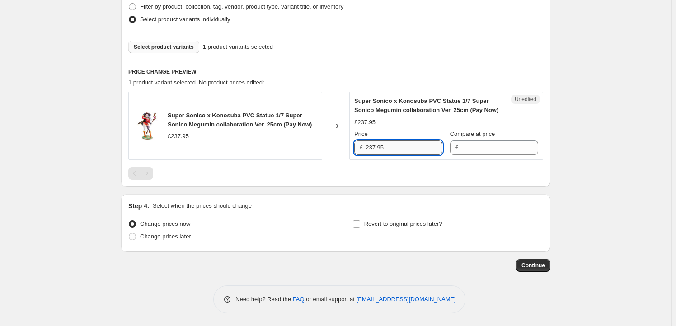
click at [410, 144] on input "237.95" at bounding box center [403, 147] width 77 height 14
type input "237.95"
click at [500, 146] on input "Compare at price" at bounding box center [499, 147] width 77 height 14
paste input "237.95"
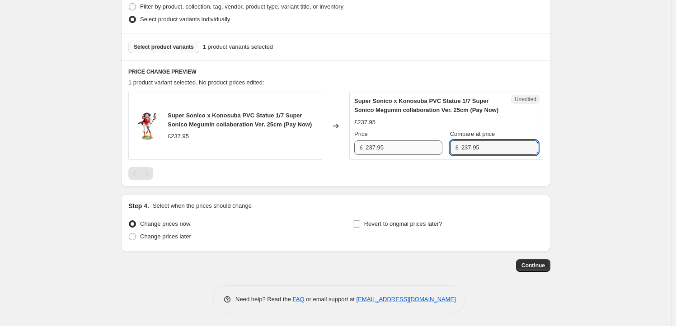
type input "237.95"
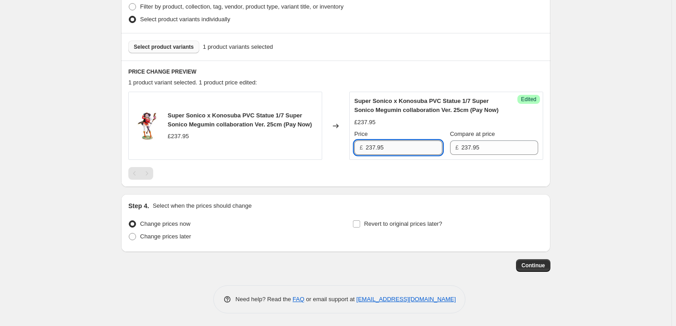
click at [371, 151] on input "237.95" at bounding box center [403, 147] width 77 height 14
type input "227.95"
click at [405, 175] on div at bounding box center [335, 173] width 415 height 13
click at [377, 221] on span "Revert to original prices later?" at bounding box center [403, 223] width 78 height 7
click at [360, 221] on input "Revert to original prices later?" at bounding box center [356, 223] width 7 height 7
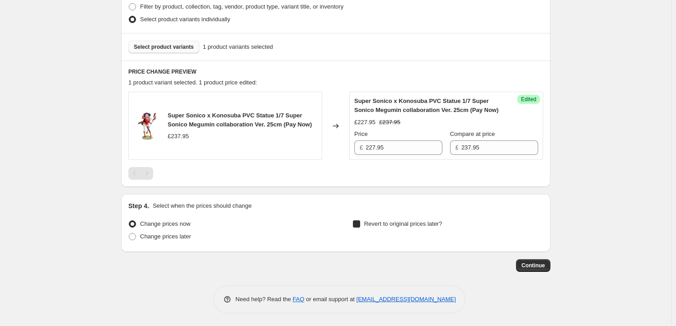
checkbox input "true"
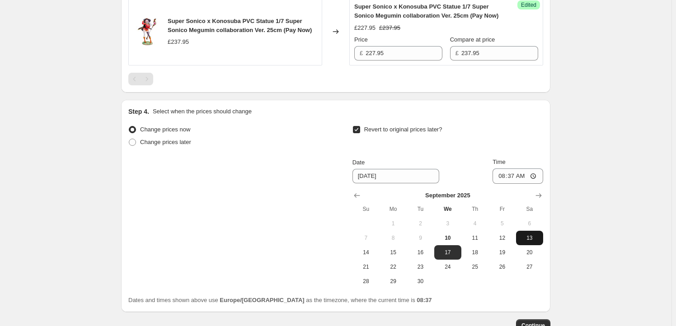
scroll to position [427, 0]
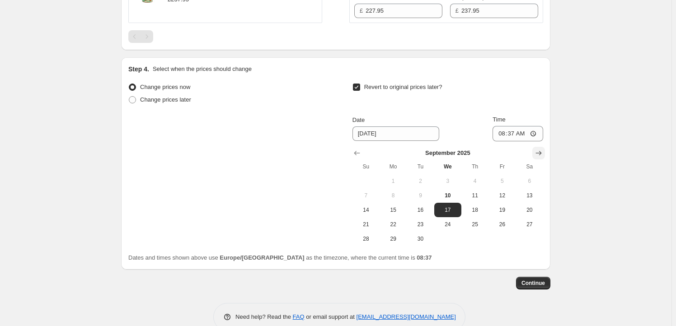
click at [541, 154] on icon "Show next month, October 2025" at bounding box center [539, 153] width 6 height 5
click at [451, 198] on span "8" at bounding box center [448, 195] width 20 height 7
type input "10/8/2025"
click at [515, 130] on input "08:37" at bounding box center [517, 133] width 51 height 15
type input "23:59"
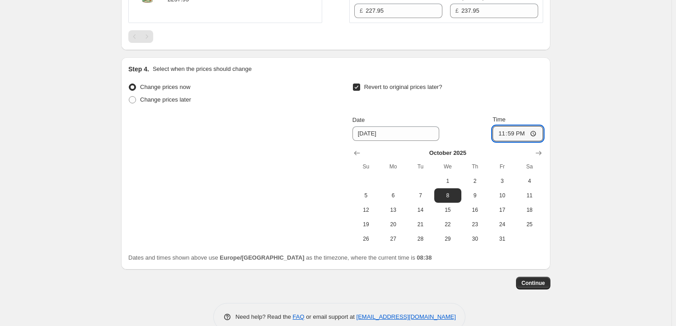
click at [531, 280] on span "Continue" at bounding box center [532, 283] width 23 height 7
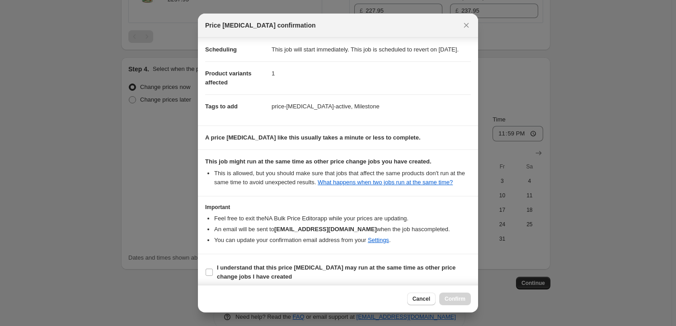
scroll to position [29, 0]
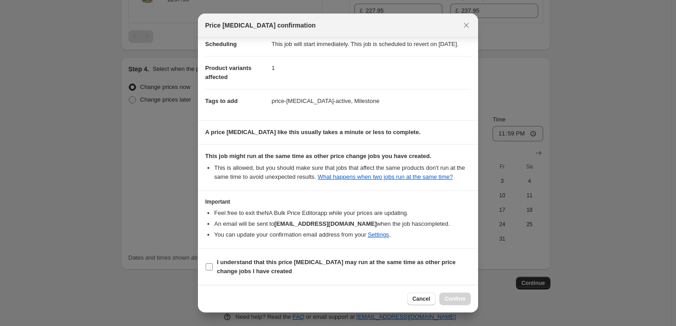
click at [240, 262] on b "I understand that this price change job may run at the same time as other price…" at bounding box center [336, 267] width 238 height 16
click at [213, 263] on input "I understand that this price change job may run at the same time as other price…" at bounding box center [208, 266] width 7 height 7
checkbox input "true"
click at [462, 302] on span "Confirm" at bounding box center [454, 298] width 21 height 7
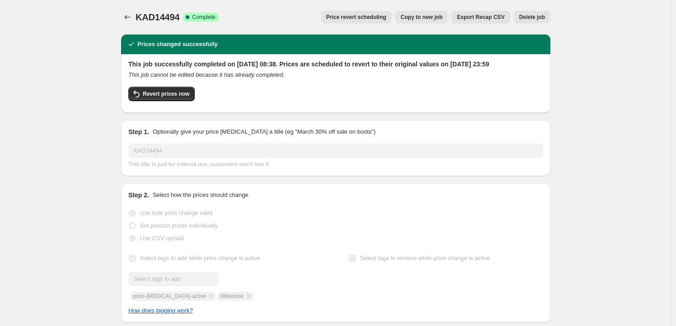
click at [435, 17] on span "Copy to new job" at bounding box center [422, 17] width 42 height 7
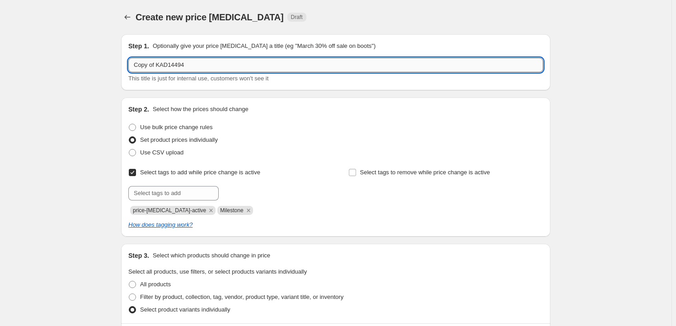
click at [202, 65] on input "Copy of KAD14494" at bounding box center [335, 65] width 415 height 14
paste input "KAD30008"
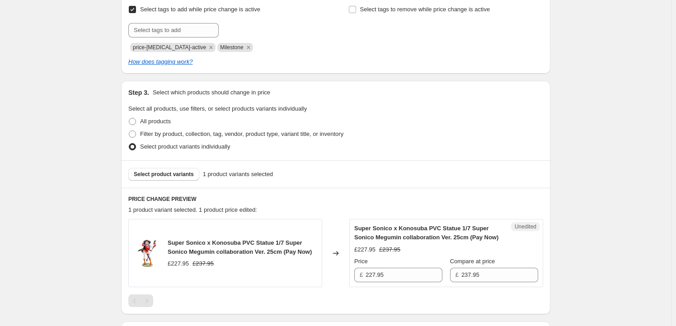
scroll to position [191, 0]
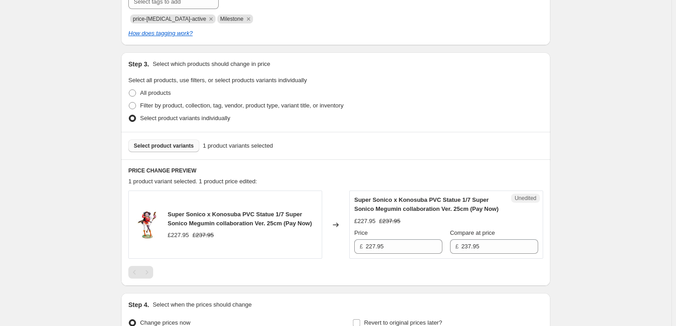
type input "KAD30008"
click at [169, 143] on span "Select product variants" at bounding box center [164, 145] width 60 height 7
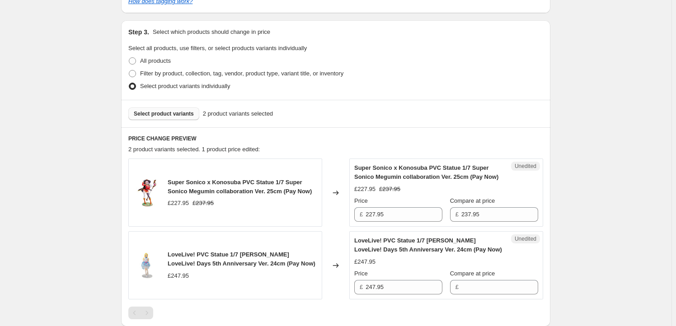
scroll to position [246, 0]
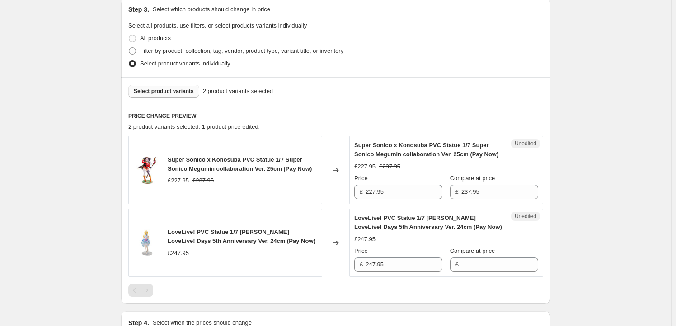
click at [177, 158] on span "Super Sonico x Konosuba PVC Statue 1/7 Super Sonico Megumin collaboration Ver. …" at bounding box center [240, 164] width 144 height 16
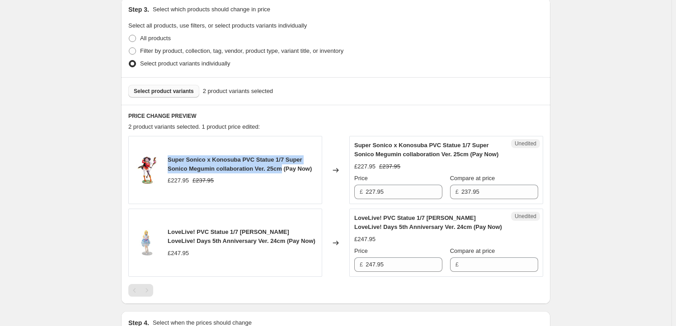
drag, startPoint x: 177, startPoint y: 158, endPoint x: 273, endPoint y: 168, distance: 96.2
click at [273, 168] on span "Super Sonico x Konosuba PVC Statue 1/7 Super Sonico Megumin collaboration Ver. …" at bounding box center [240, 164] width 144 height 16
copy span "Super Sonico x Konosuba PVC Statue 1/7 Super Sonico Megumin collaboration Ver. …"
click at [165, 94] on button "Select product variants" at bounding box center [163, 91] width 71 height 13
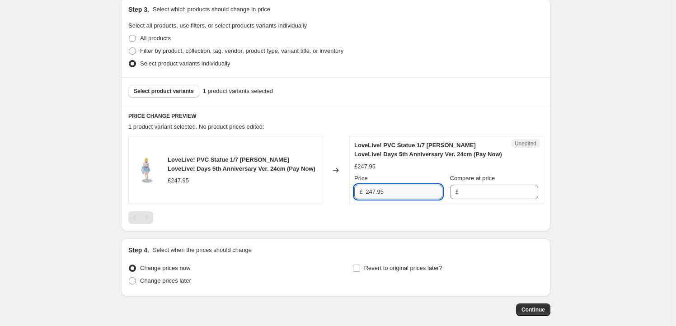
click at [397, 187] on input "247.95" at bounding box center [403, 192] width 77 height 14
type input "247.95"
click at [479, 193] on input "Compare at price" at bounding box center [499, 192] width 77 height 14
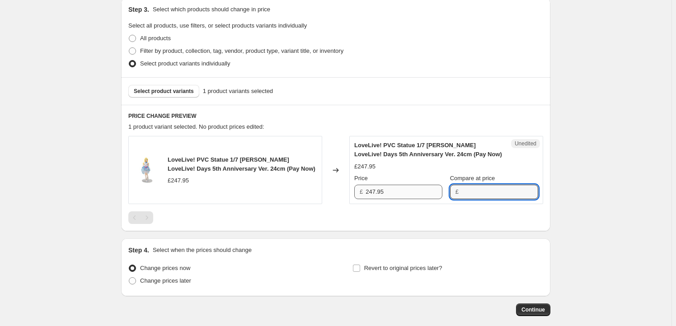
paste input "247.95"
type input "247.95"
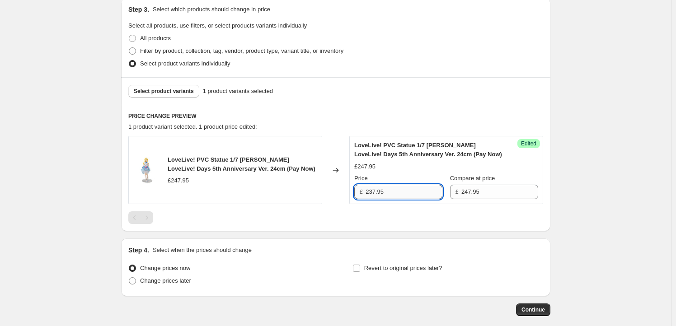
click at [372, 194] on input "237.95" at bounding box center [403, 192] width 77 height 14
type input "237.95"
click at [386, 227] on div "PRICE CHANGE PREVIEW 1 product variant selected. 1 product price edited: LoveLi…" at bounding box center [335, 168] width 429 height 126
click at [373, 270] on span "Revert to original prices later?" at bounding box center [403, 268] width 78 height 7
click at [360, 270] on input "Revert to original prices later?" at bounding box center [356, 268] width 7 height 7
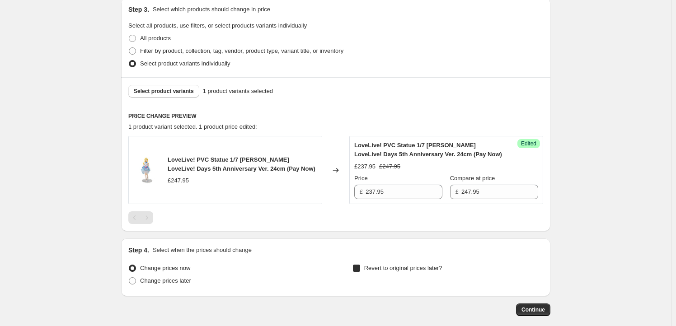
checkbox input "true"
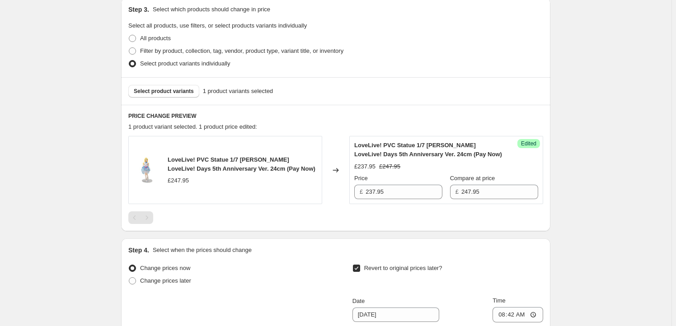
scroll to position [383, 0]
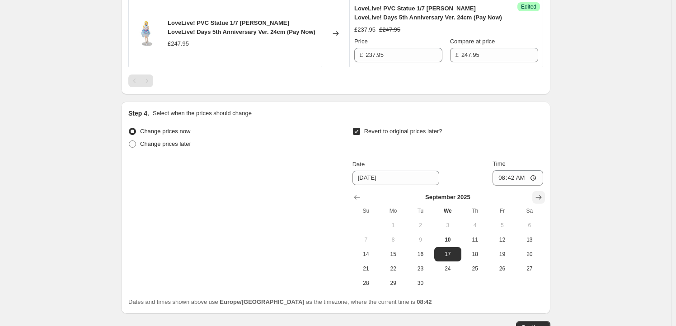
click at [542, 196] on icon "Show next month, October 2025" at bounding box center [538, 197] width 9 height 9
click at [451, 244] on button "8" at bounding box center [447, 240] width 27 height 14
type input "10/8/2025"
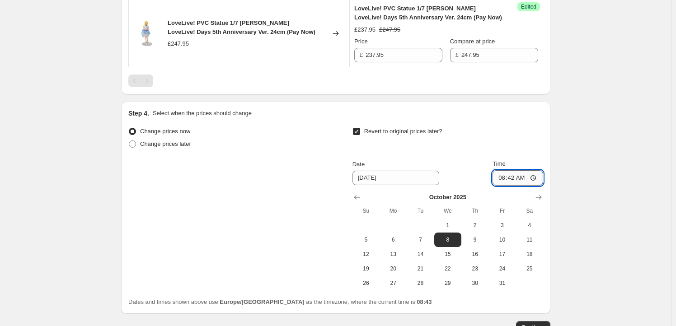
click at [513, 175] on input "08:42" at bounding box center [517, 177] width 51 height 15
type input "23:59"
click at [572, 204] on div "Create new price change job. This page is ready Create new price change job Dra…" at bounding box center [335, 3] width 671 height 772
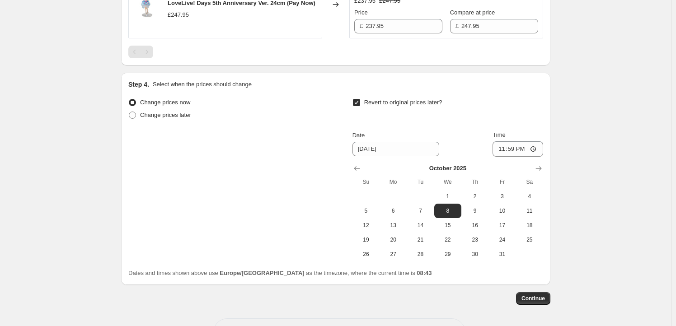
scroll to position [445, 0]
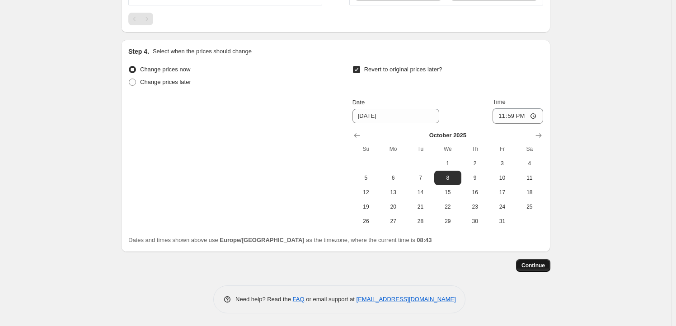
click at [541, 263] on span "Continue" at bounding box center [532, 265] width 23 height 7
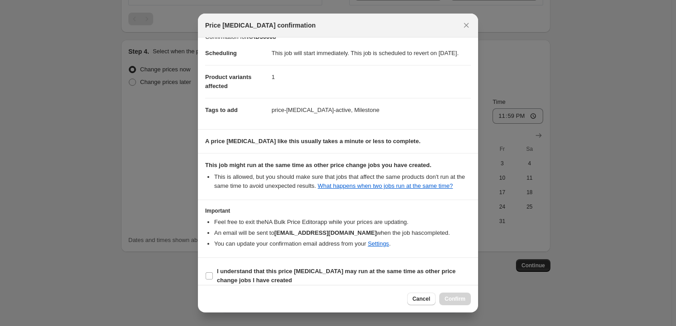
scroll to position [29, 0]
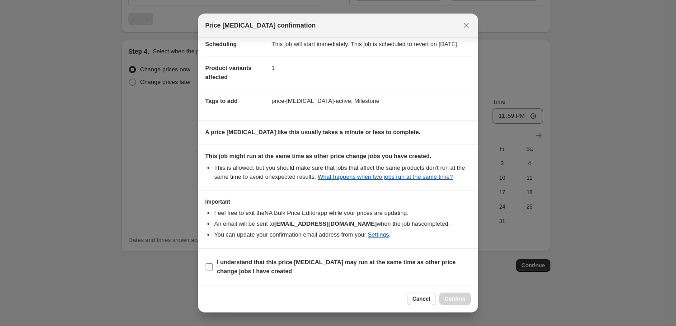
click at [237, 263] on b "I understand that this price change job may run at the same time as other price…" at bounding box center [336, 267] width 238 height 16
click at [213, 263] on input "I understand that this price change job may run at the same time as other price…" at bounding box center [208, 266] width 7 height 7
checkbox input "true"
click at [463, 298] on span "Confirm" at bounding box center [454, 298] width 21 height 7
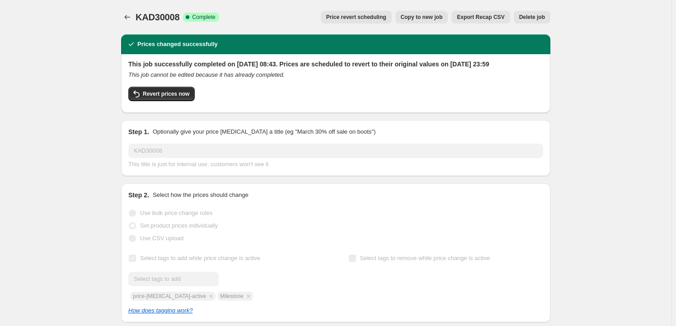
click at [424, 15] on span "Copy to new job" at bounding box center [422, 17] width 42 height 7
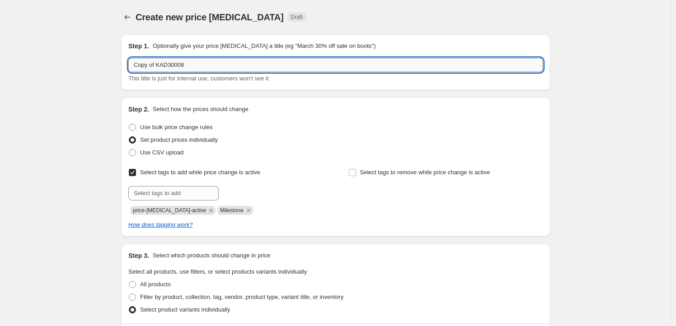
click at [188, 61] on input "Copy of KAD30008" at bounding box center [335, 65] width 415 height 14
paste input "FRYU07882"
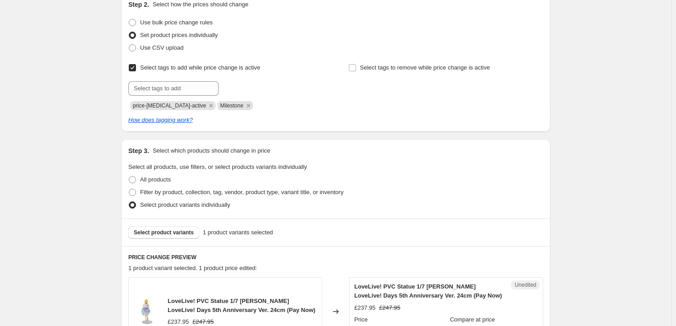
scroll to position [164, 0]
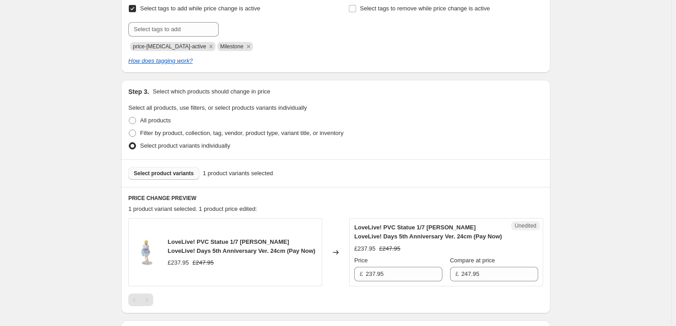
type input "FRYU07882"
click at [178, 173] on span "Select product variants" at bounding box center [164, 173] width 60 height 7
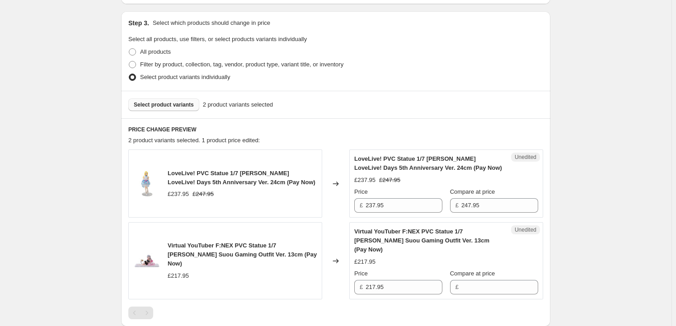
scroll to position [328, 0]
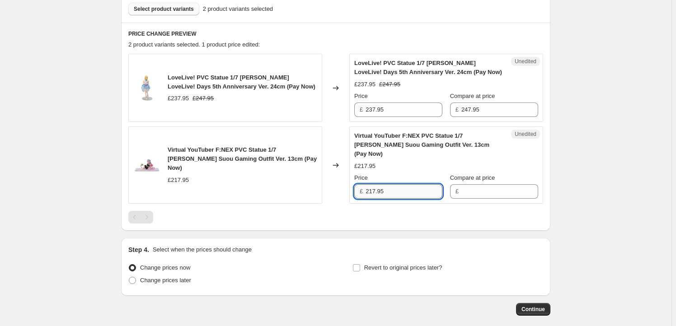
drag, startPoint x: 397, startPoint y: 181, endPoint x: 401, endPoint y: 182, distance: 4.7
click at [397, 184] on input "217.95" at bounding box center [403, 191] width 77 height 14
type input "217.95"
click at [475, 184] on input "Compare at price" at bounding box center [499, 191] width 77 height 14
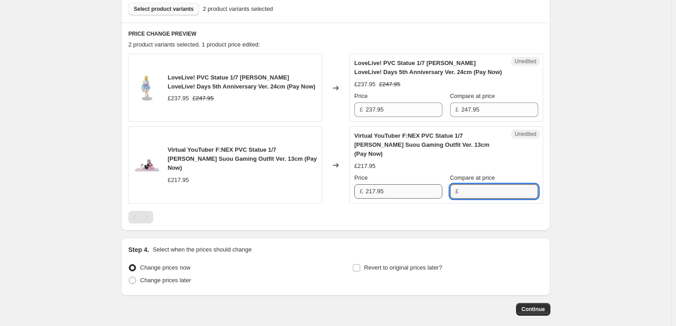
paste input "217.95"
type input "217.95"
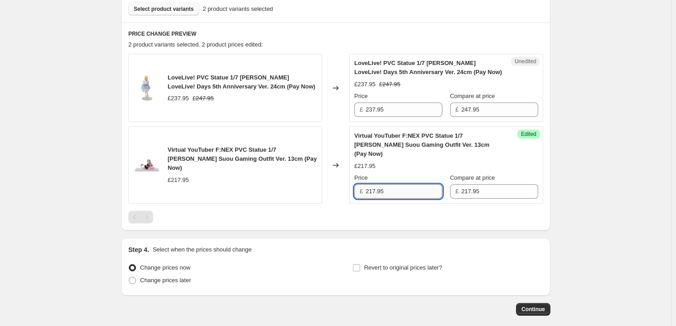
drag, startPoint x: 376, startPoint y: 177, endPoint x: 370, endPoint y: 178, distance: 6.3
click at [370, 184] on input "217.95" at bounding box center [403, 191] width 77 height 14
type input "209.95"
click at [318, 212] on div at bounding box center [335, 217] width 415 height 13
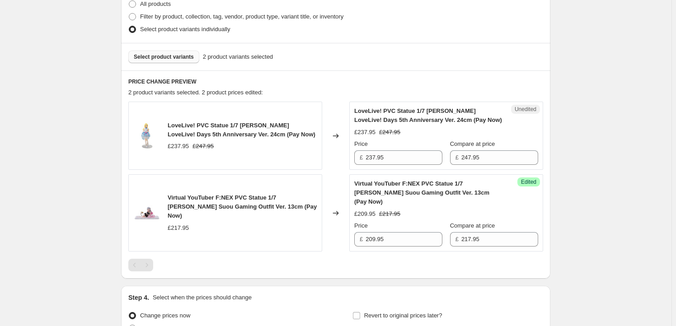
scroll to position [219, 0]
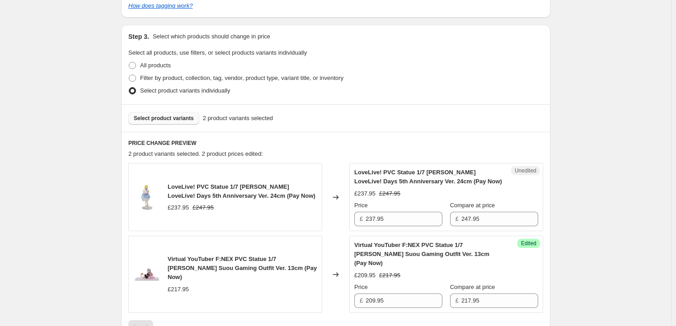
click at [181, 186] on span "LoveLive! PVC Statue 1/7 Eli Ayase LoveLive! Days 5th Anniversary Ver. 24cm (Pa…" at bounding box center [242, 191] width 148 height 16
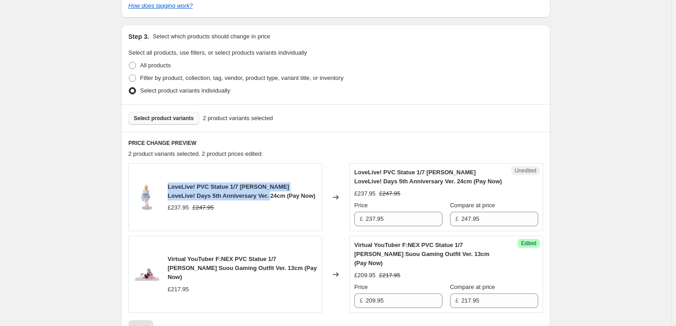
drag, startPoint x: 181, startPoint y: 186, endPoint x: 215, endPoint y: 199, distance: 36.0
click at [215, 199] on span "LoveLive! PVC Statue 1/7 Eli Ayase LoveLive! Days 5th Anniversary Ver. 24cm (Pa…" at bounding box center [242, 191] width 148 height 16
copy span "LoveLive! PVC Statue 1/7 Eli Ayase LoveLive! Days 5th Anniversary Ver. 24cm"
click at [170, 118] on span "Select product variants" at bounding box center [164, 118] width 60 height 7
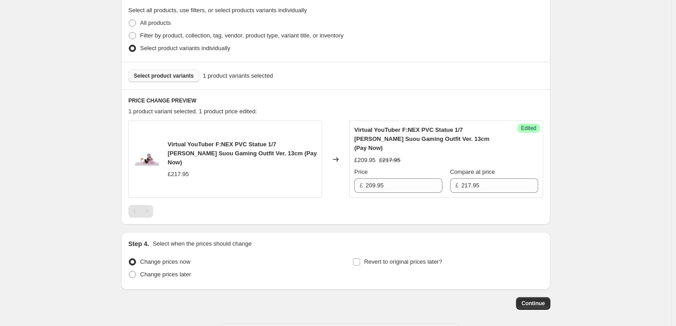
scroll to position [290, 0]
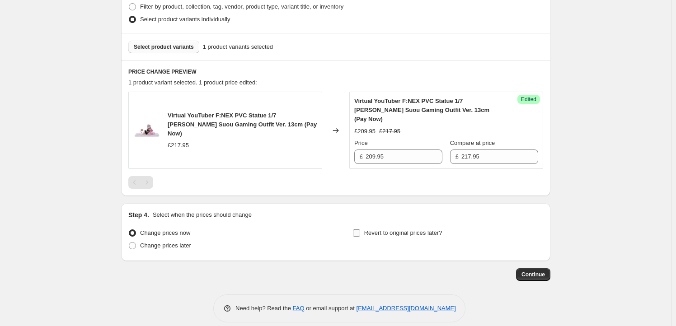
click at [406, 229] on span "Revert to original prices later?" at bounding box center [403, 232] width 78 height 7
click at [360, 229] on input "Revert to original prices later?" at bounding box center [356, 232] width 7 height 7
checkbox input "true"
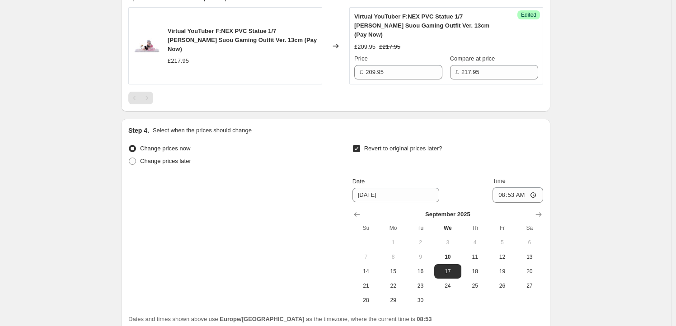
scroll to position [445, 0]
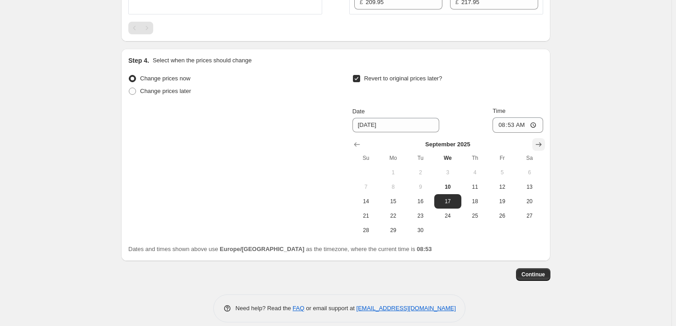
click at [543, 140] on icon "Show next month, October 2025" at bounding box center [538, 144] width 9 height 9
click at [452, 169] on span "1" at bounding box center [448, 172] width 20 height 7
type input "10/1/2025"
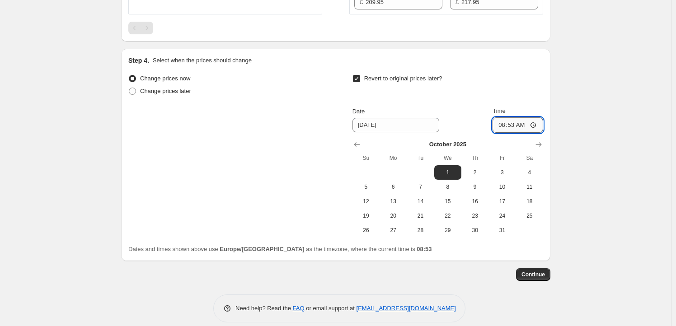
click at [515, 117] on input "08:53" at bounding box center [517, 124] width 51 height 15
type input "23:59"
click at [537, 270] on button "Continue" at bounding box center [533, 274] width 34 height 13
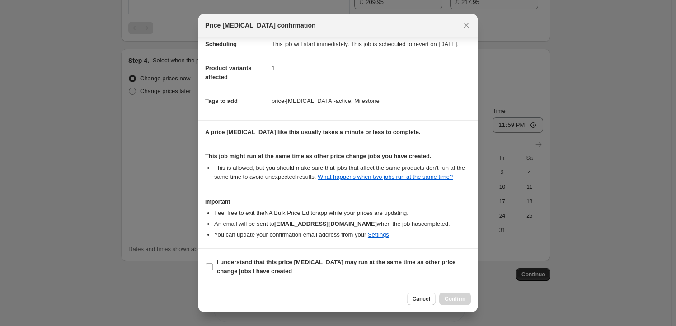
scroll to position [29, 0]
click at [221, 265] on b "I understand that this price change job may run at the same time as other price…" at bounding box center [336, 267] width 238 height 16
click at [213, 265] on input "I understand that this price change job may run at the same time as other price…" at bounding box center [208, 266] width 7 height 7
checkbox input "true"
click at [460, 297] on span "Confirm" at bounding box center [454, 298] width 21 height 7
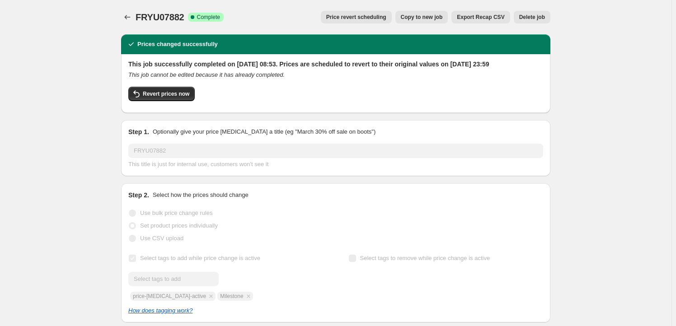
click at [427, 17] on span "Copy to new job" at bounding box center [422, 17] width 42 height 7
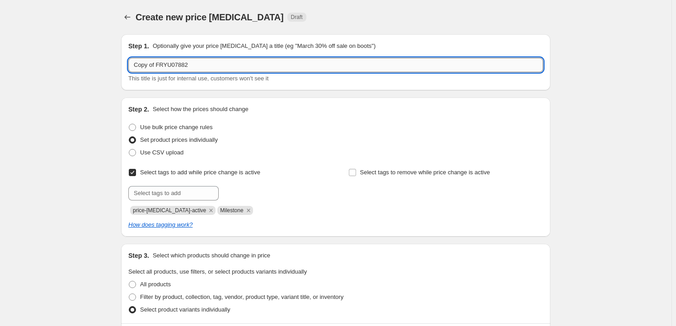
click at [200, 68] on input "Copy of FRYU07882" at bounding box center [335, 65] width 415 height 14
paste input "HOCH14009"
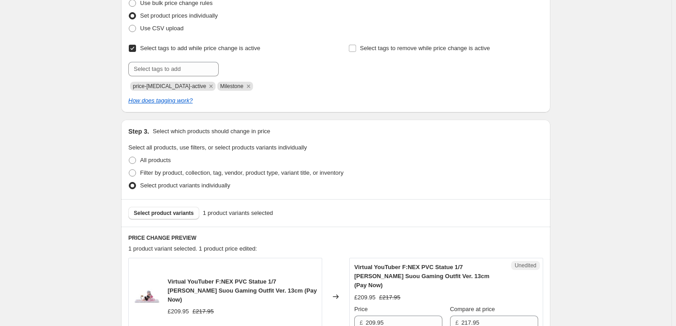
scroll to position [164, 0]
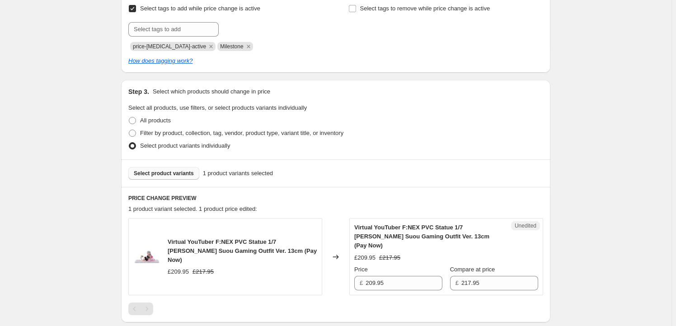
type input "HOCH14009"
click at [170, 173] on span "Select product variants" at bounding box center [164, 173] width 60 height 7
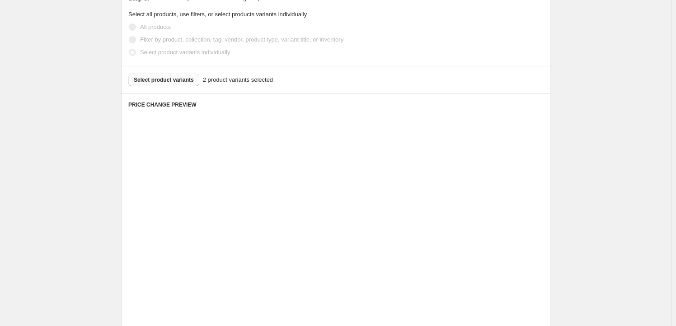
scroll to position [328, 0]
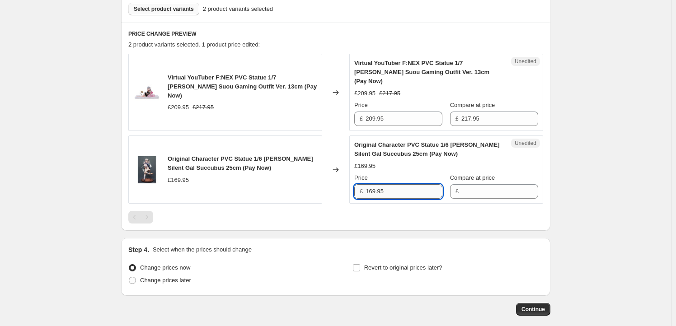
click at [407, 184] on input "169.95" at bounding box center [403, 191] width 77 height 14
type input "169.95"
click at [494, 184] on input "Compare at price" at bounding box center [499, 191] width 77 height 14
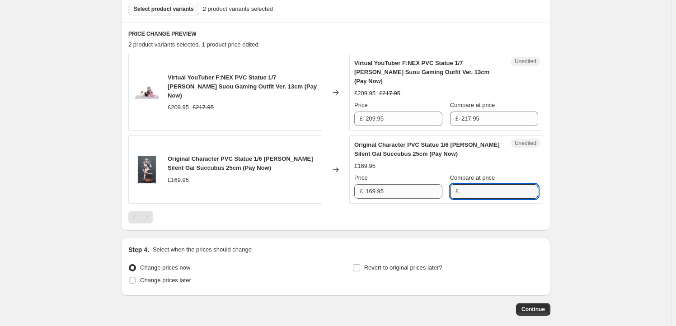
paste input "169.95"
type input "169.95"
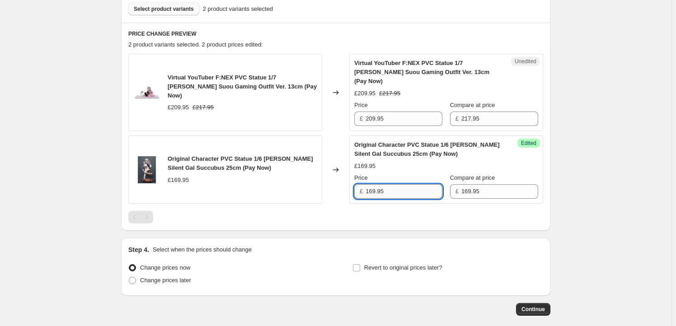
drag, startPoint x: 374, startPoint y: 183, endPoint x: 369, endPoint y: 184, distance: 5.0
click at [369, 184] on input "169.95" at bounding box center [403, 191] width 77 height 14
type input "159.95"
click at [179, 78] on span "Virtual YouTuber F:NEX PVC Statue 1/7 Patra Suou Gaming Outfit Ver. 13cm (Pay N…" at bounding box center [242, 86] width 149 height 25
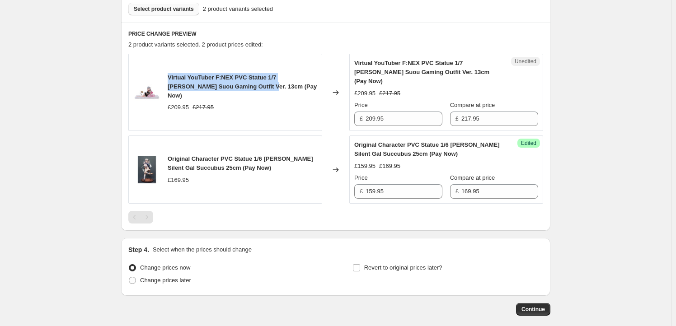
drag, startPoint x: 179, startPoint y: 78, endPoint x: 225, endPoint y: 87, distance: 46.8
click at [225, 87] on span "Virtual YouTuber F:NEX PVC Statue 1/7 Patra Suou Gaming Outfit Ver. 13cm (Pay N…" at bounding box center [242, 86] width 149 height 25
copy span "Virtual YouTuber F:NEX PVC Statue 1/7 Patra Suou Gaming Outfit Ver. 13cm"
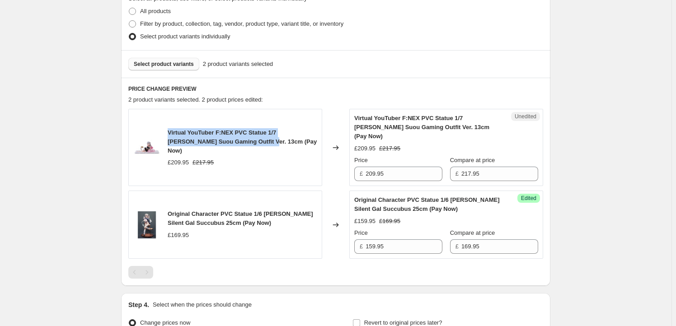
click at [167, 70] on button "Select product variants" at bounding box center [163, 64] width 71 height 13
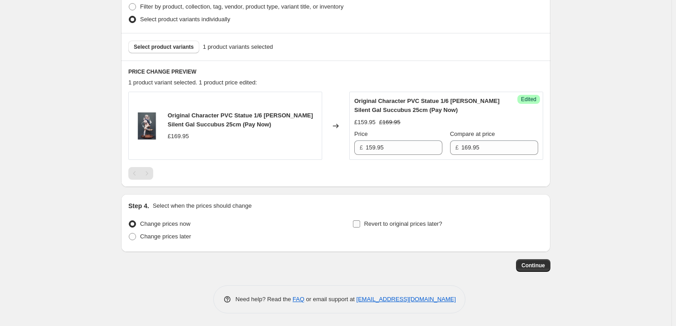
click at [374, 219] on label "Revert to original prices later?" at bounding box center [397, 224] width 90 height 13
click at [360, 220] on input "Revert to original prices later?" at bounding box center [356, 223] width 7 height 7
checkbox input "true"
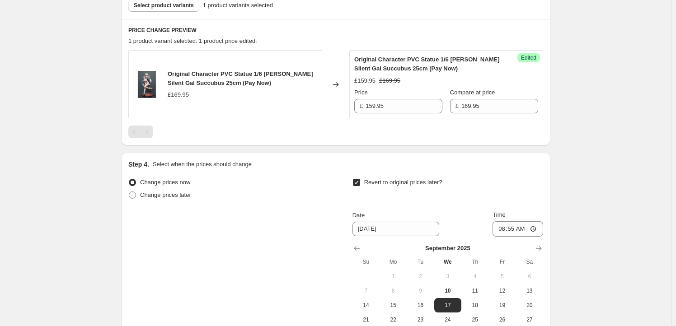
scroll to position [427, 0]
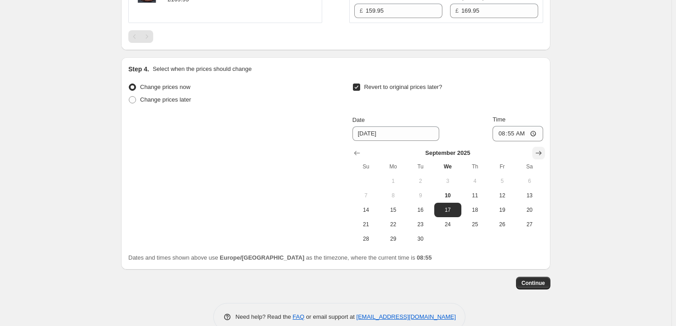
click at [537, 150] on icon "Show next month, October 2025" at bounding box center [538, 153] width 9 height 9
click at [452, 184] on span "1" at bounding box center [448, 180] width 20 height 7
type input "10/1/2025"
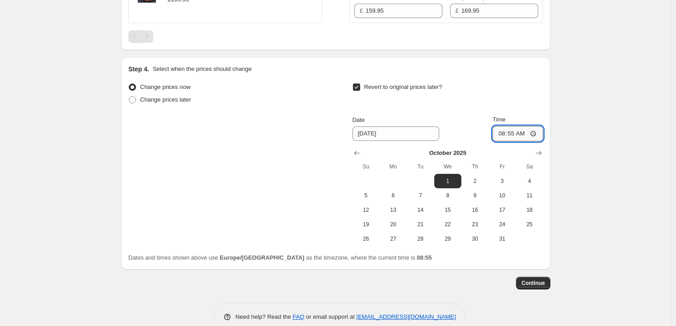
click at [513, 132] on input "08:55" at bounding box center [517, 133] width 51 height 15
type input "23:59"
click at [537, 285] on span "Continue" at bounding box center [532, 283] width 23 height 7
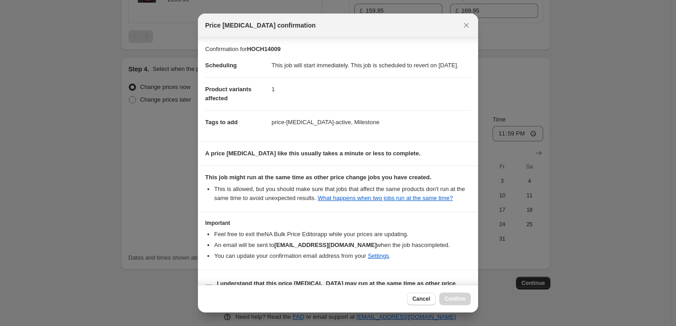
scroll to position [29, 0]
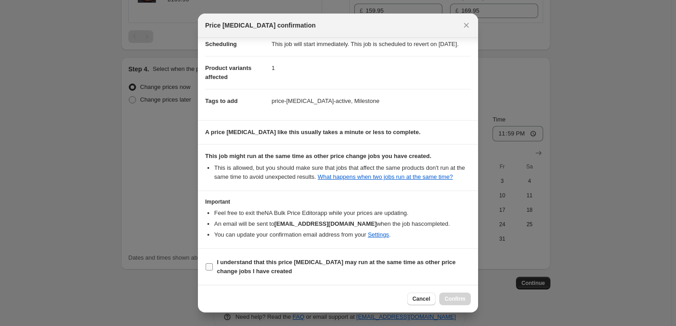
drag, startPoint x: 242, startPoint y: 263, endPoint x: 303, endPoint y: 275, distance: 61.1
click at [242, 263] on b "I understand that this price change job may run at the same time as other price…" at bounding box center [336, 267] width 238 height 16
click at [213, 263] on input "I understand that this price change job may run at the same time as other price…" at bounding box center [208, 266] width 7 height 7
checkbox input "true"
click at [450, 302] on span "Confirm" at bounding box center [454, 298] width 21 height 7
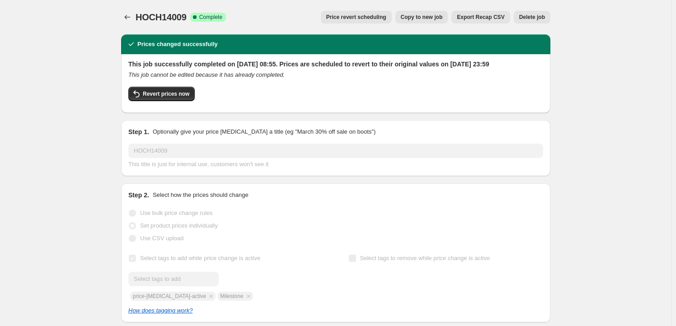
click at [422, 13] on button "Copy to new job" at bounding box center [421, 17] width 53 height 13
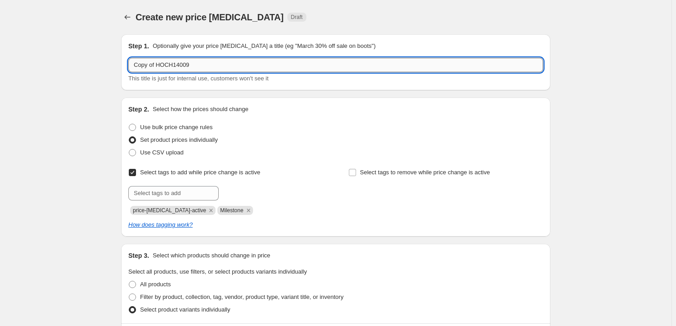
click at [202, 66] on input "Copy of HOCH14009" at bounding box center [335, 65] width 415 height 14
paste input "APEX42255"
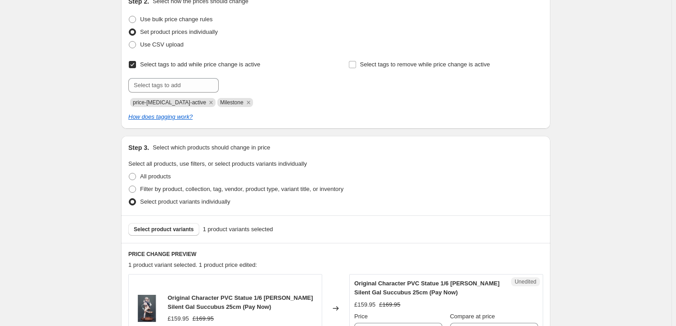
scroll to position [164, 0]
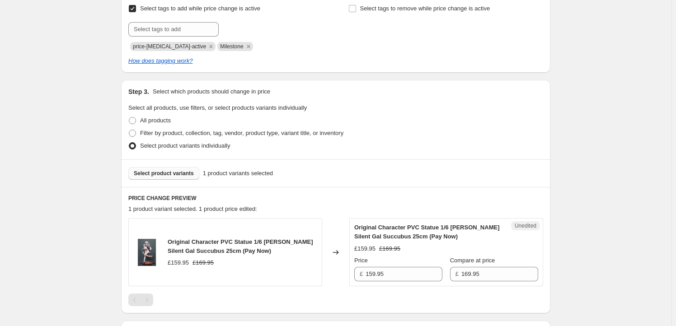
type input "APEX42255"
click at [167, 177] on button "Select product variants" at bounding box center [163, 173] width 71 height 13
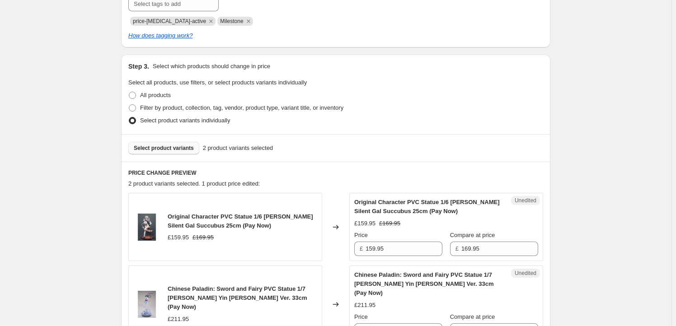
scroll to position [301, 0]
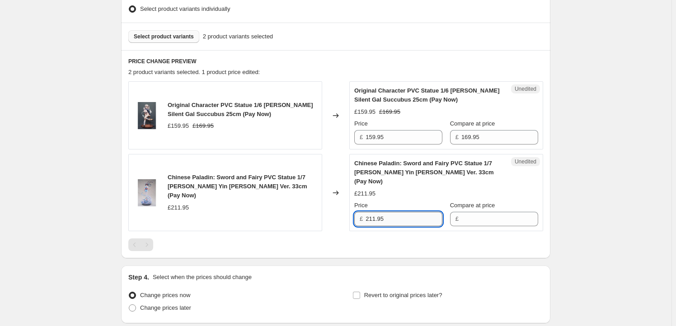
click at [403, 212] on input "211.95" at bounding box center [403, 219] width 77 height 14
type input "211.95"
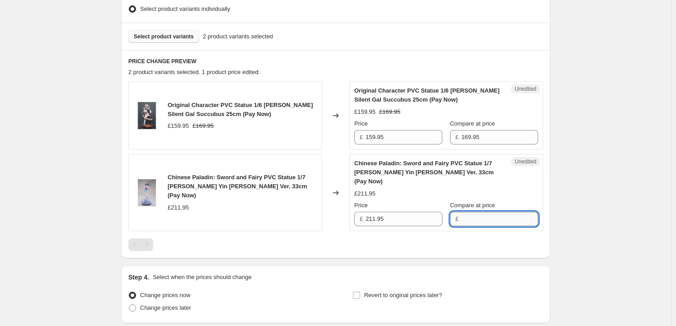
click at [481, 212] on input "Compare at price" at bounding box center [499, 219] width 77 height 14
paste input "211.95"
type input "211.95"
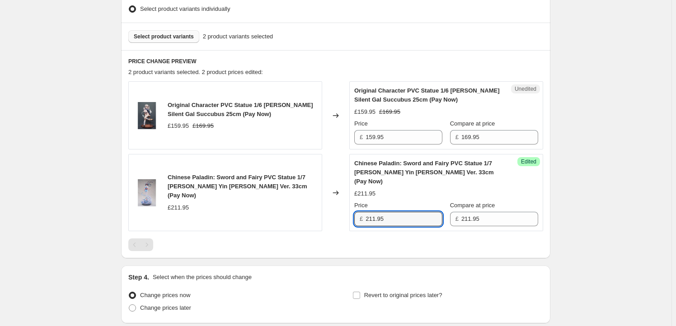
drag, startPoint x: 375, startPoint y: 208, endPoint x: 333, endPoint y: 202, distance: 42.8
click at [333, 202] on div "Chinese Paladin: Sword and Fairy PVC Statue 1/7 Zhao Ling-Er Lei Yin Xian Ling …" at bounding box center [335, 192] width 415 height 77
type input "199.95"
click at [174, 102] on span "Original Character PVC Statue 1/6 Yuki Shinomiya Silent Gal Succubus 25cm (Pay …" at bounding box center [240, 110] width 145 height 16
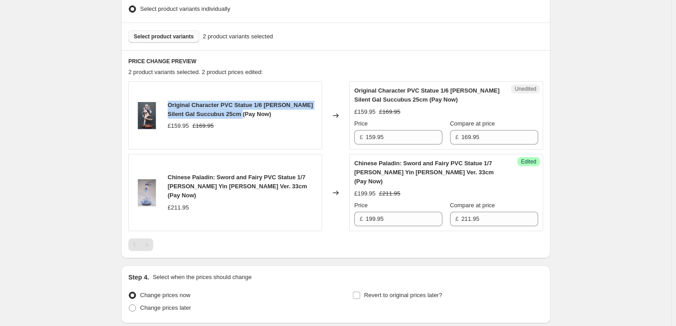
drag, startPoint x: 174, startPoint y: 102, endPoint x: 226, endPoint y: 116, distance: 53.2
click at [226, 116] on span "Original Character PVC Statue 1/6 Yuki Shinomiya Silent Gal Succubus 25cm (Pay …" at bounding box center [240, 110] width 145 height 16
click at [172, 31] on button "Select product variants" at bounding box center [163, 36] width 71 height 13
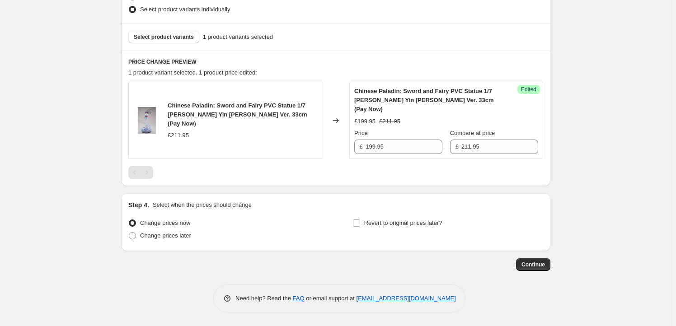
scroll to position [290, 0]
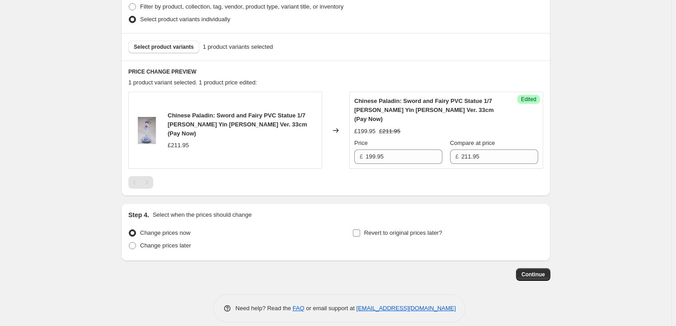
click at [373, 229] on span "Revert to original prices later?" at bounding box center [403, 232] width 78 height 7
click at [360, 229] on input "Revert to original prices later?" at bounding box center [356, 232] width 7 height 7
checkbox input "true"
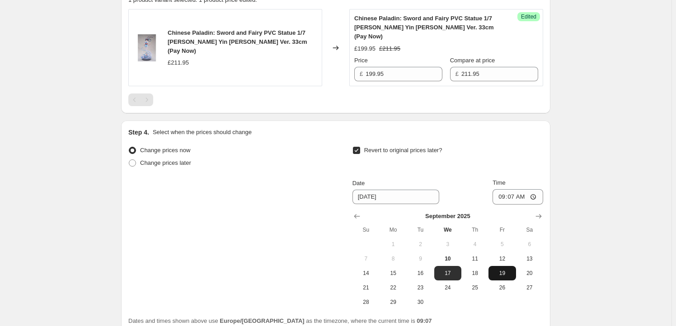
scroll to position [427, 0]
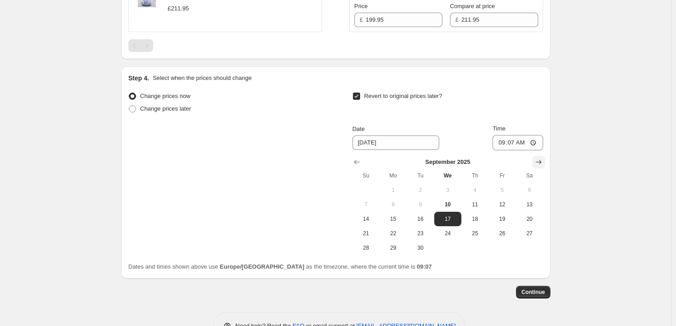
click at [543, 158] on icon "Show next month, October 2025" at bounding box center [538, 162] width 9 height 9
click at [495, 215] on span "17" at bounding box center [502, 218] width 20 height 7
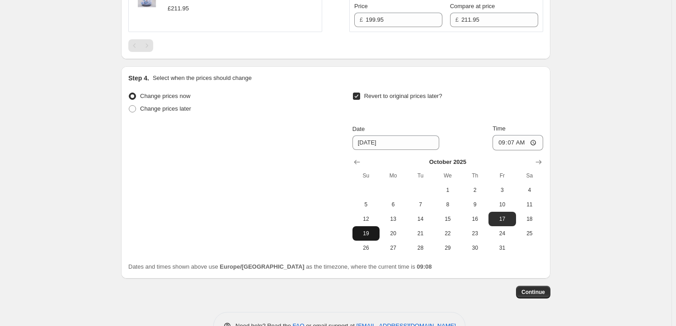
click at [368, 230] on span "19" at bounding box center [366, 233] width 20 height 7
type input "10/19/2025"
click at [512, 135] on input "09:07" at bounding box center [517, 142] width 51 height 15
type input "23:59"
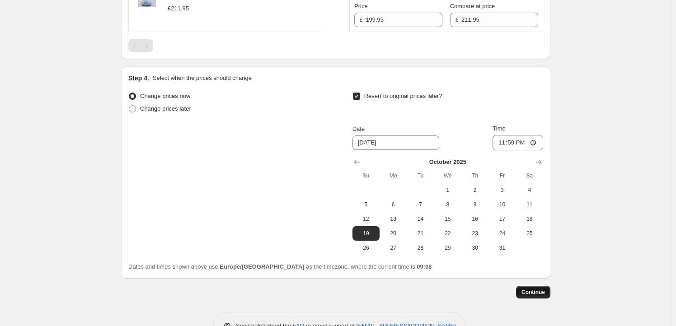
click at [539, 289] on span "Continue" at bounding box center [532, 292] width 23 height 7
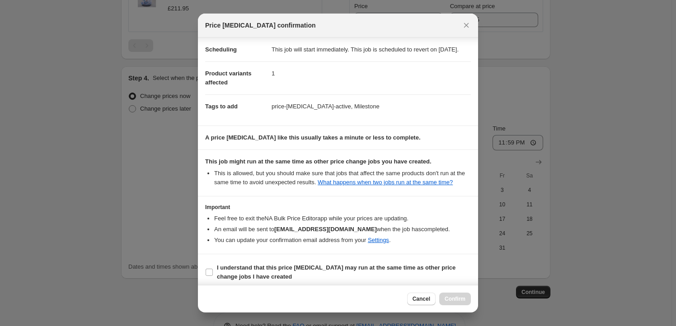
scroll to position [29, 0]
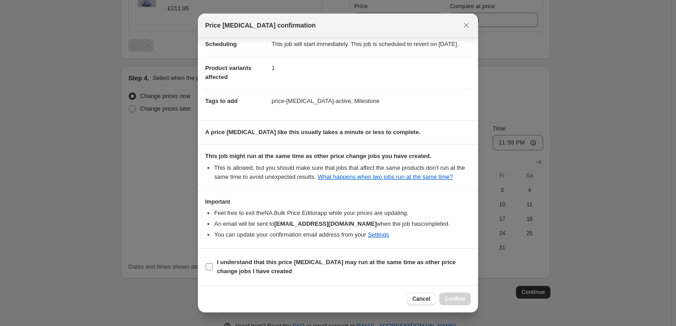
click at [261, 266] on b "I understand that this price change job may run at the same time as other price…" at bounding box center [336, 267] width 238 height 16
click at [213, 266] on input "I understand that this price change job may run at the same time as other price…" at bounding box center [208, 266] width 7 height 7
checkbox input "true"
click at [461, 301] on span "Confirm" at bounding box center [454, 298] width 21 height 7
